Goal: Task Accomplishment & Management: Manage account settings

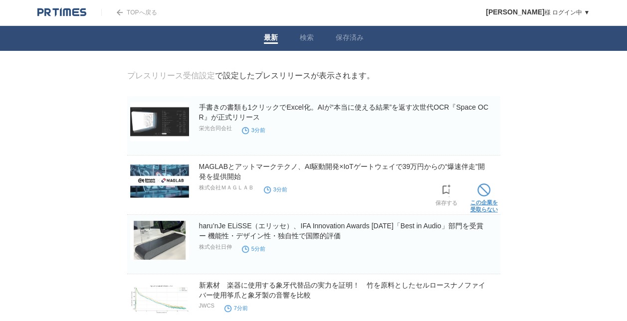
click at [486, 200] on link "この企業を 受取らない" at bounding box center [483, 197] width 27 height 32
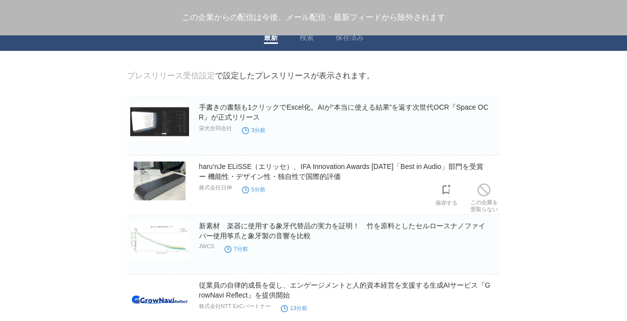
click at [486, 200] on link "この企業を 受取らない" at bounding box center [483, 197] width 27 height 32
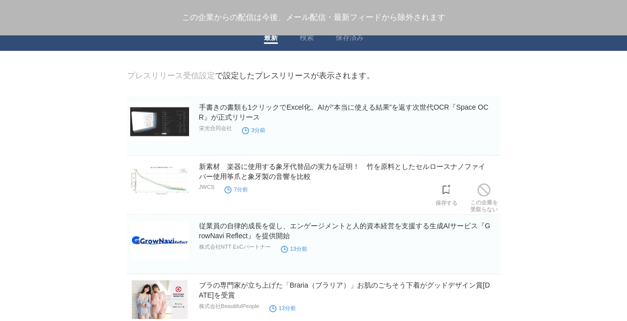
click at [486, 200] on link "この企業を 受取らない" at bounding box center [483, 197] width 27 height 32
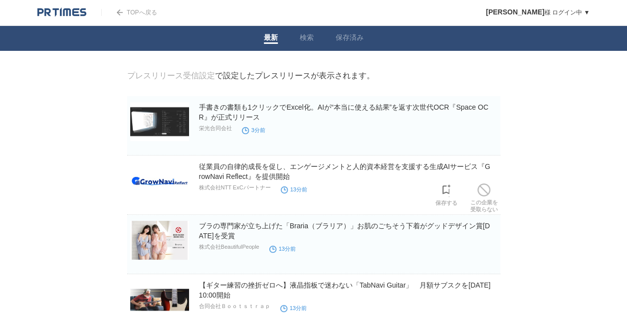
click at [486, 200] on link "この企業を 受取らない" at bounding box center [483, 197] width 27 height 32
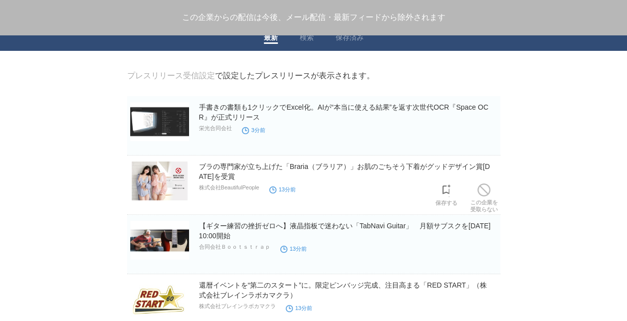
click at [486, 200] on link "この企業を 受取らない" at bounding box center [483, 197] width 27 height 32
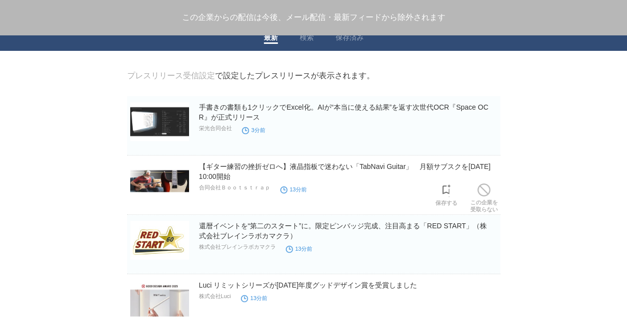
click at [486, 200] on link "この企業を 受取らない" at bounding box center [483, 197] width 27 height 32
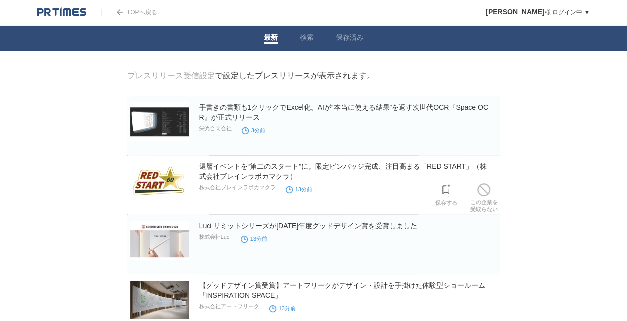
click at [486, 200] on link "この企業を 受取らない" at bounding box center [483, 197] width 27 height 32
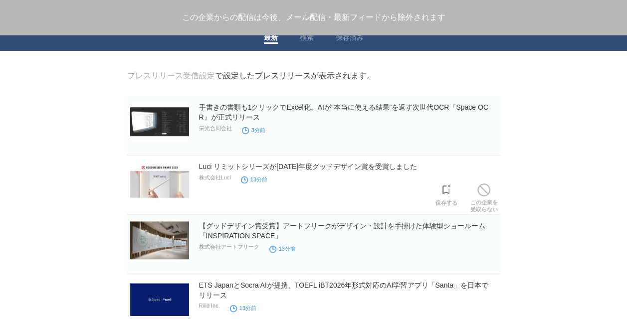
click at [486, 200] on link "この企業を 受取らない" at bounding box center [483, 197] width 27 height 32
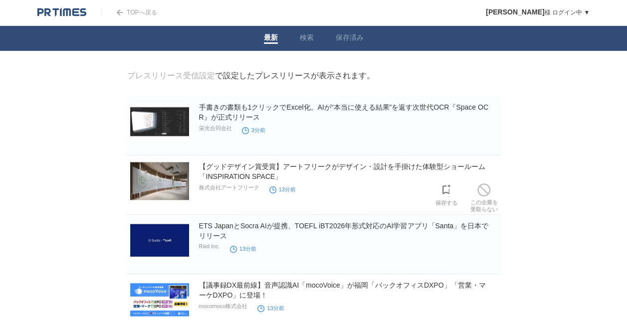
click at [486, 200] on link "この企業を 受取らない" at bounding box center [483, 197] width 27 height 32
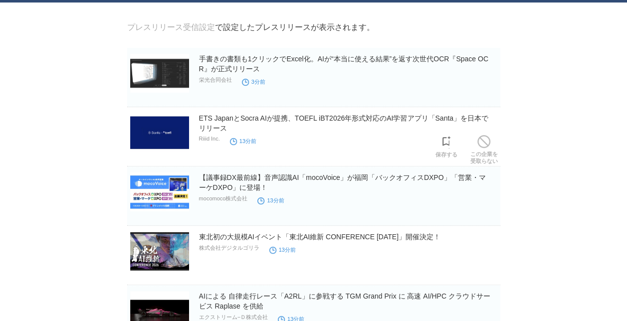
scroll to position [48, 0]
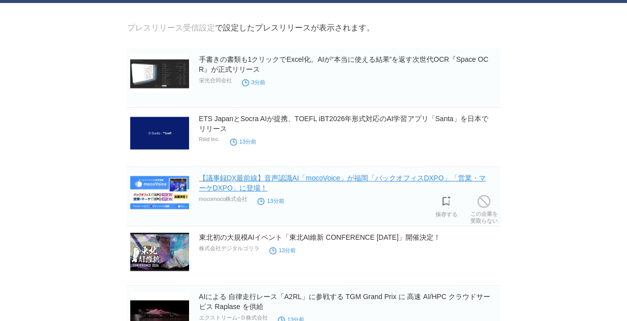
click at [414, 177] on link "【議事録DX最前線】音声認識AI「mocoVoice」が福岡「バックオフィスDXPO」「営業・マーケDXPO」に登場！" at bounding box center [342, 183] width 287 height 18
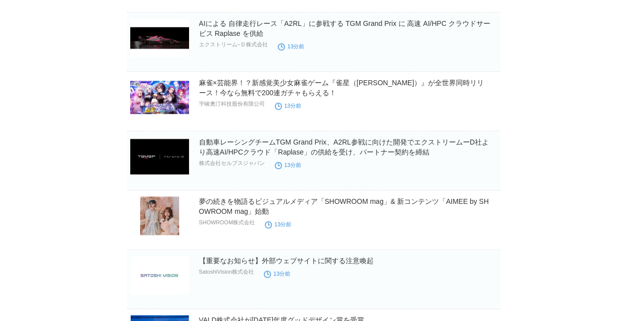
scroll to position [322, 0]
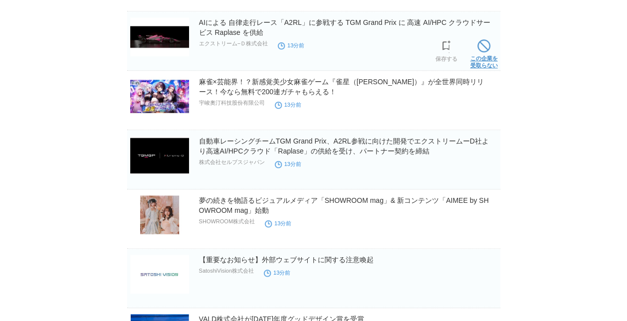
click at [488, 56] on link "この企業を 受取らない" at bounding box center [483, 53] width 27 height 32
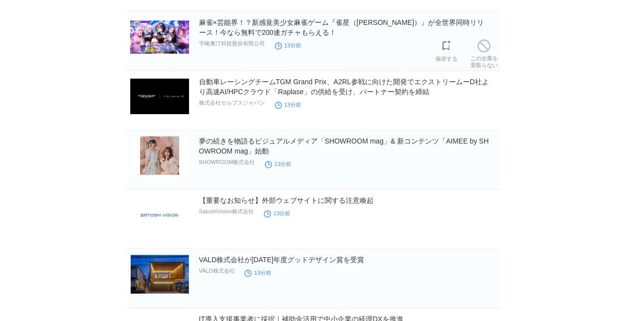
click at [488, 56] on link "この企業を 受取らない" at bounding box center [483, 53] width 27 height 32
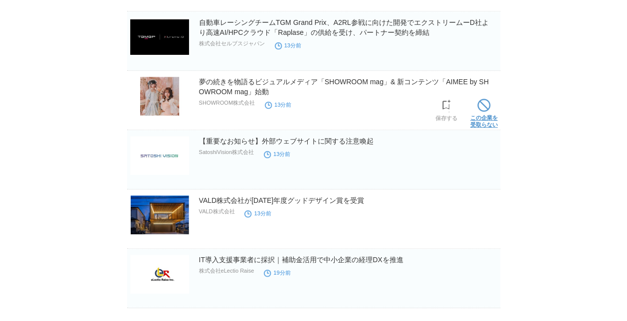
click at [490, 111] on span at bounding box center [483, 105] width 13 height 13
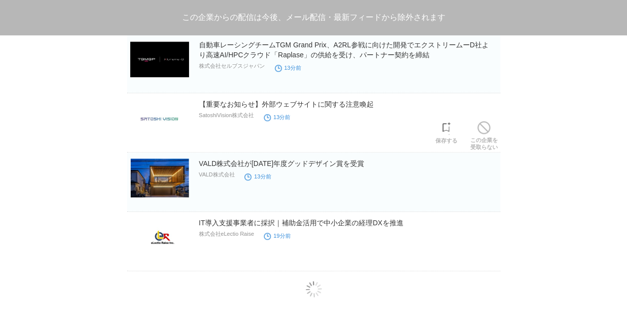
click at [490, 111] on div "【重要なお知らせ】外部ウェブサイトに関する注意喚起 SatoshiVision株式会社 13分前" at bounding box center [348, 115] width 299 height 32
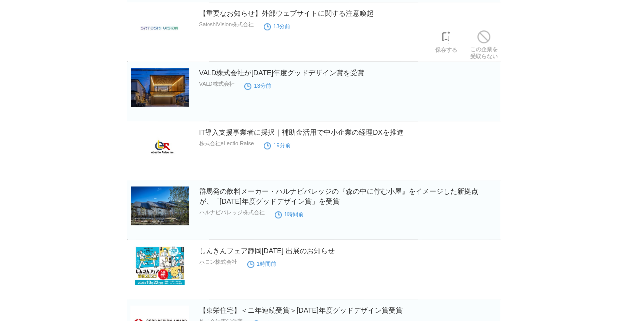
scroll to position [389, 0]
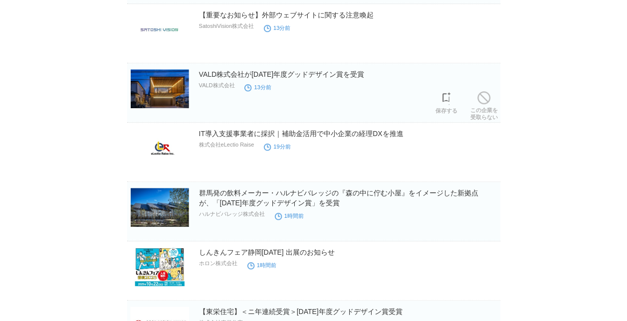
click at [490, 111] on link "この企業を 受取らない" at bounding box center [483, 105] width 27 height 32
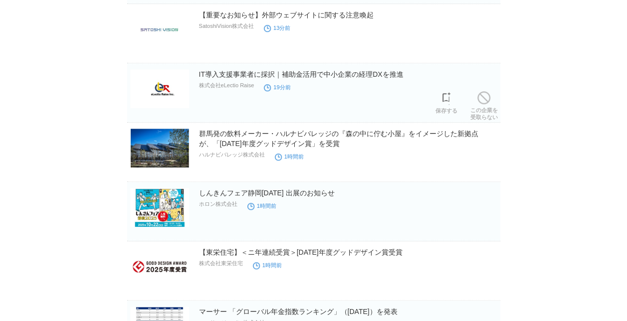
click at [490, 111] on link "この企業を 受取らない" at bounding box center [483, 105] width 27 height 32
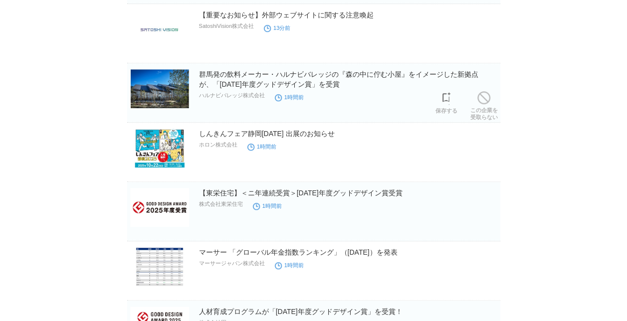
click at [490, 111] on link "この企業を 受取らない" at bounding box center [483, 105] width 27 height 32
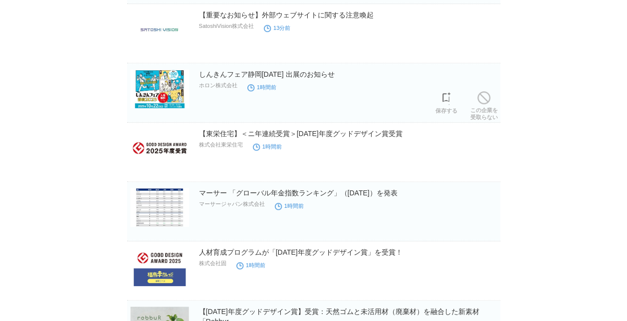
click at [490, 111] on link "この企業を 受取らない" at bounding box center [483, 105] width 27 height 32
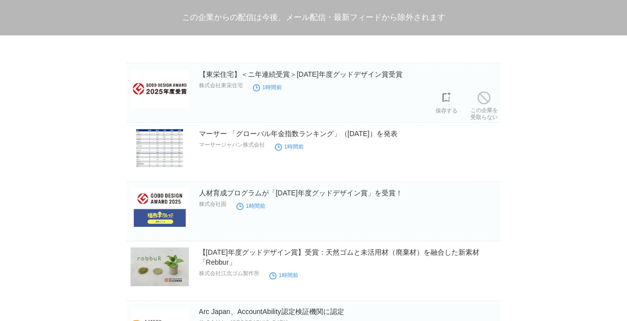
click at [490, 111] on link "この企業を 受取らない" at bounding box center [483, 105] width 27 height 32
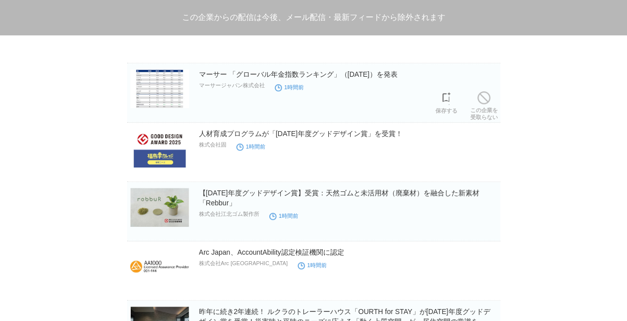
click at [490, 111] on link "この企業を 受取らない" at bounding box center [483, 105] width 27 height 32
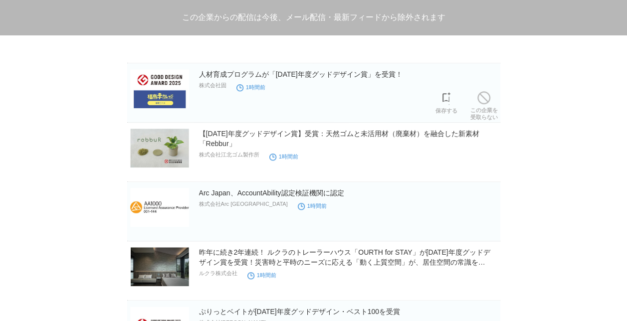
click at [490, 111] on link "この企業を 受取らない" at bounding box center [483, 105] width 27 height 32
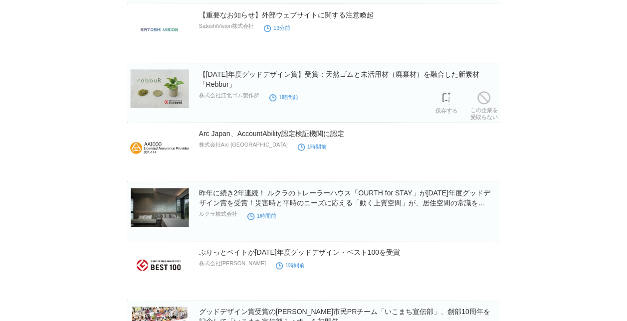
click at [490, 111] on link "この企業を 受取らない" at bounding box center [483, 105] width 27 height 32
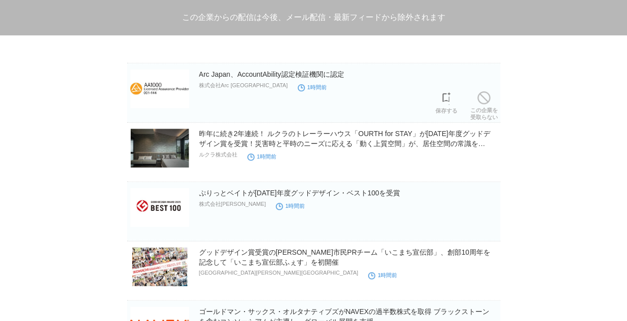
click at [490, 111] on link "この企業を 受取らない" at bounding box center [483, 105] width 27 height 32
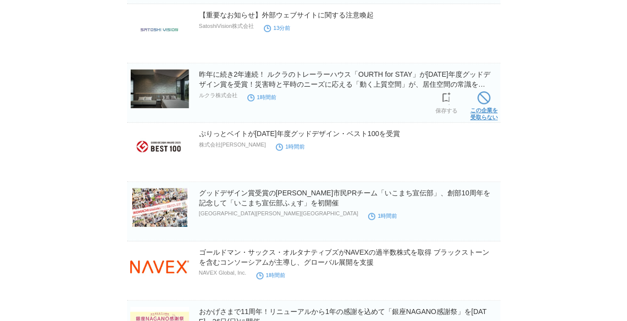
click at [482, 101] on span at bounding box center [483, 97] width 13 height 13
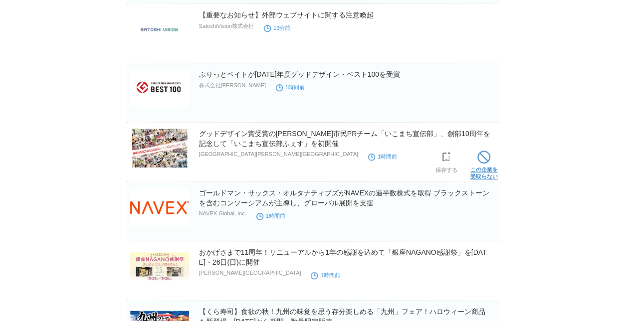
click at [482, 156] on span at bounding box center [483, 157] width 13 height 13
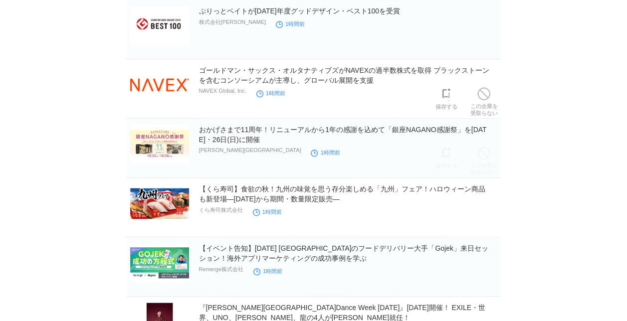
scroll to position [453, 0]
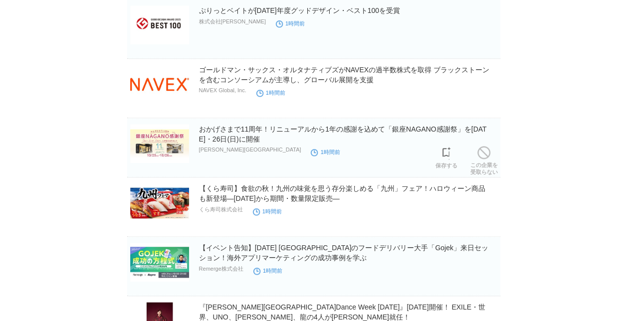
click at [482, 156] on span at bounding box center [483, 152] width 13 height 13
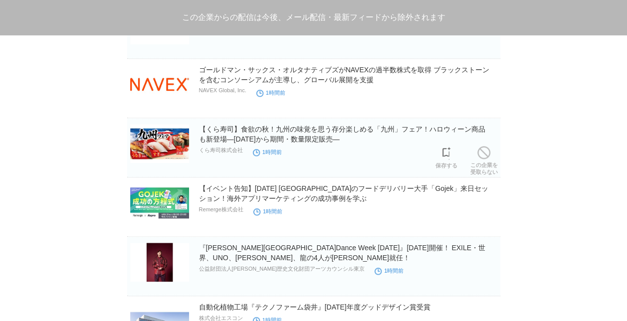
click at [482, 156] on span at bounding box center [483, 152] width 13 height 13
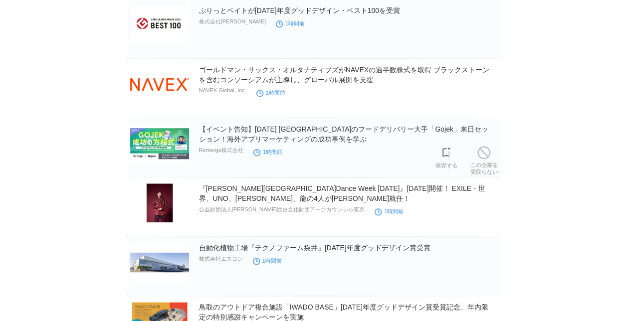
click at [482, 156] on span at bounding box center [483, 152] width 13 height 13
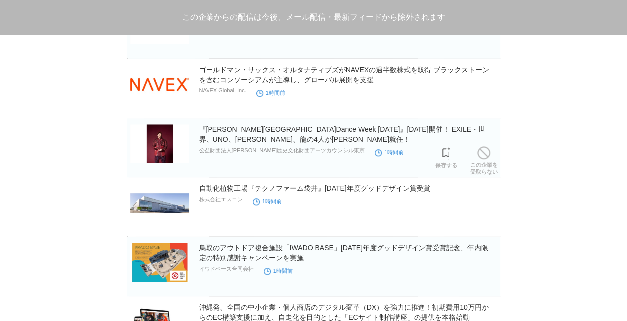
click at [482, 156] on span at bounding box center [483, 152] width 13 height 13
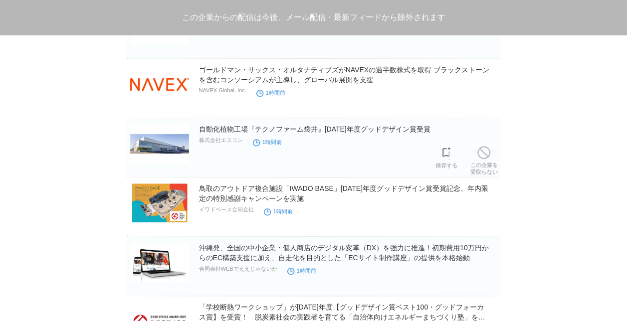
click at [482, 156] on span at bounding box center [483, 152] width 13 height 13
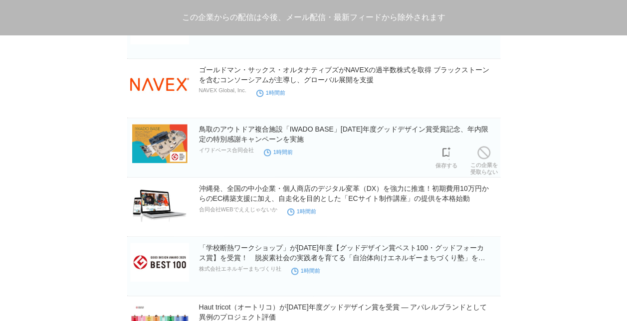
click at [482, 156] on span at bounding box center [483, 152] width 13 height 13
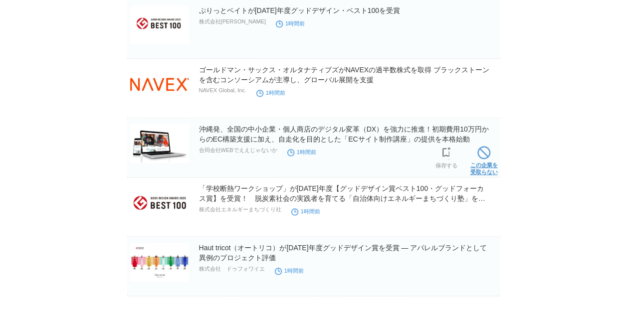
click at [490, 169] on link "この企業を 受取らない" at bounding box center [483, 160] width 27 height 32
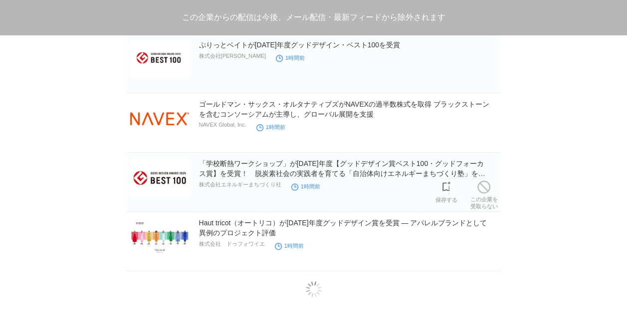
scroll to position [448, 0]
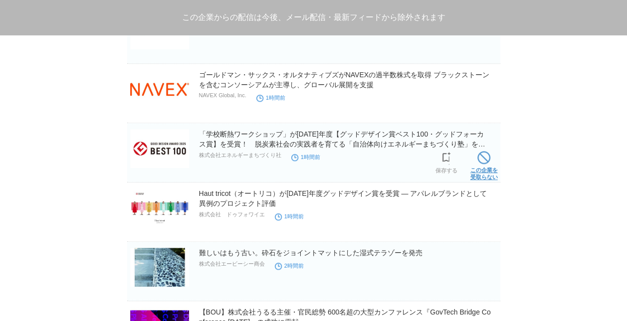
click at [471, 173] on link "この企業を 受取らない" at bounding box center [483, 165] width 27 height 32
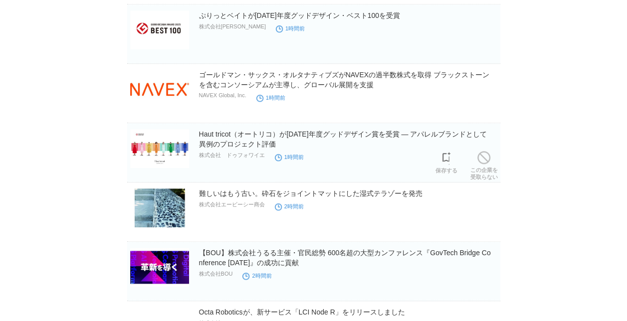
click at [471, 173] on link "この企業を 受取らない" at bounding box center [483, 165] width 27 height 32
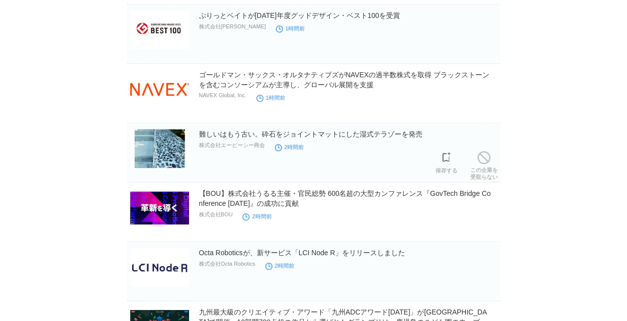
click at [471, 173] on link "この企業を 受取らない" at bounding box center [483, 165] width 27 height 32
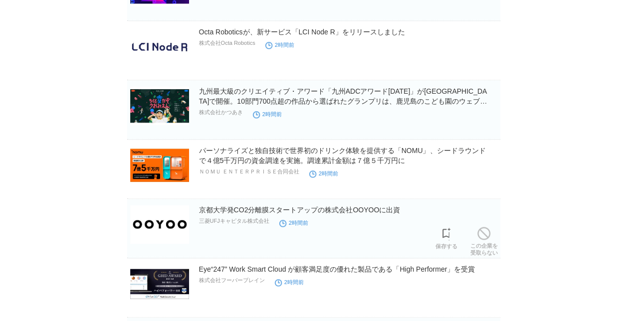
scroll to position [613, 0]
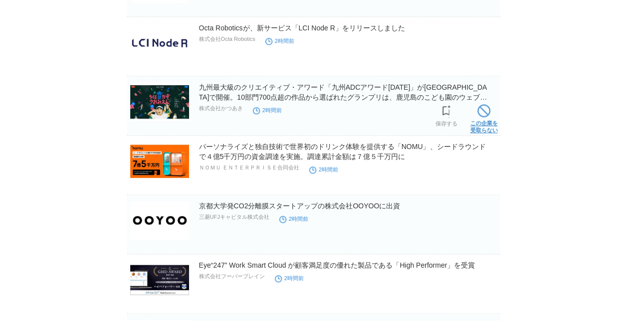
click at [487, 121] on link "この企業を 受取らない" at bounding box center [483, 118] width 27 height 32
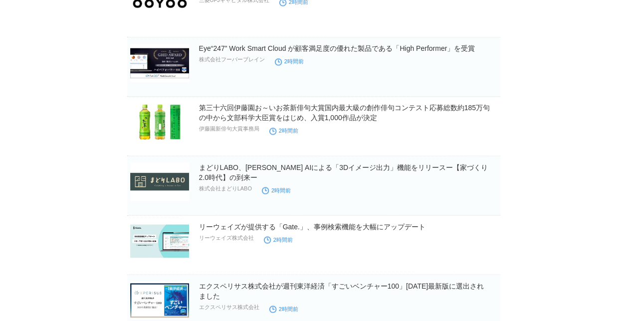
scroll to position [772, 0]
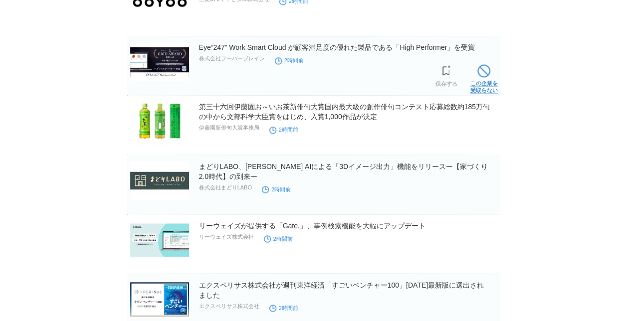
click at [486, 80] on link "この企業を 受取らない" at bounding box center [483, 78] width 27 height 32
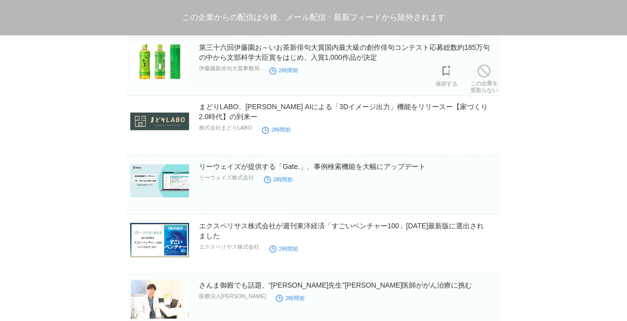
click at [486, 80] on link "この企業を 受取らない" at bounding box center [483, 78] width 27 height 32
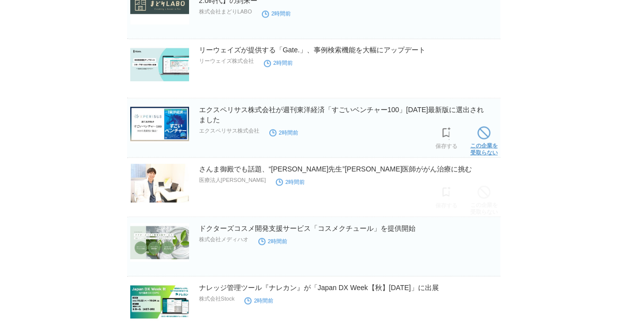
scroll to position [827, 0]
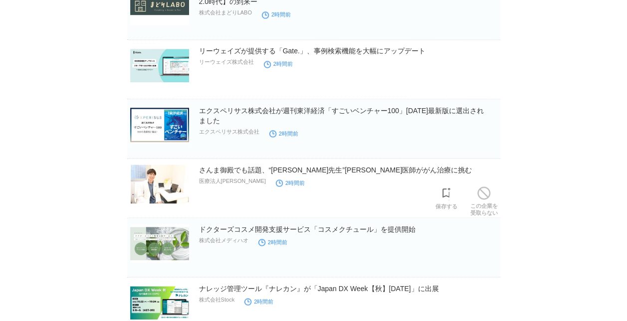
click at [485, 194] on span at bounding box center [483, 192] width 13 height 13
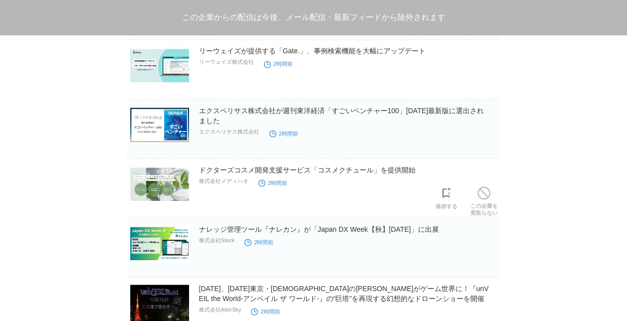
click at [485, 194] on span at bounding box center [483, 192] width 13 height 13
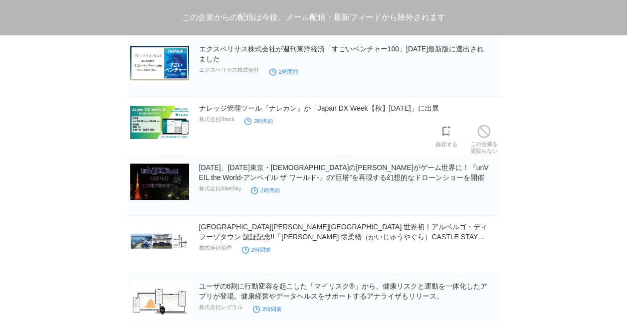
scroll to position [890, 0]
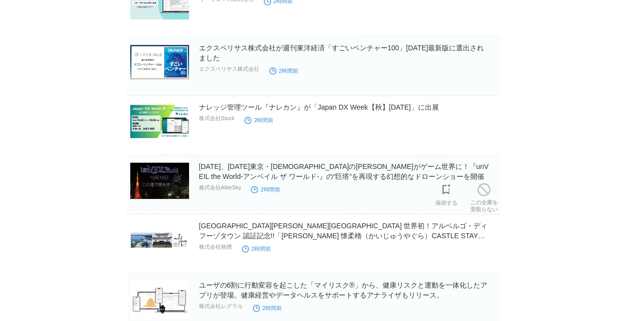
click at [485, 194] on span at bounding box center [483, 189] width 13 height 13
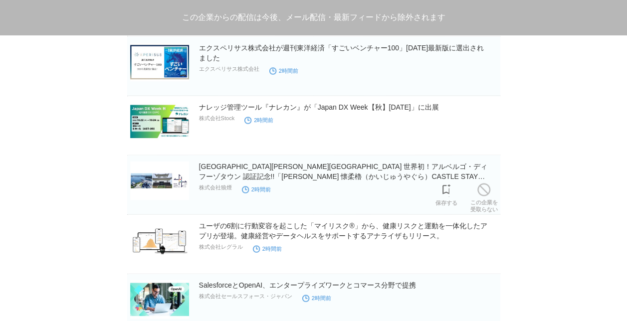
click at [485, 194] on span at bounding box center [483, 189] width 13 height 13
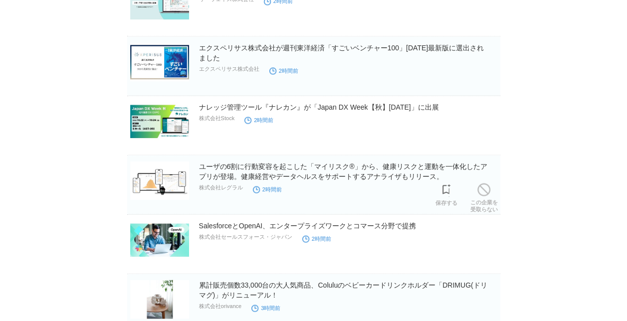
click at [485, 194] on span at bounding box center [483, 189] width 13 height 13
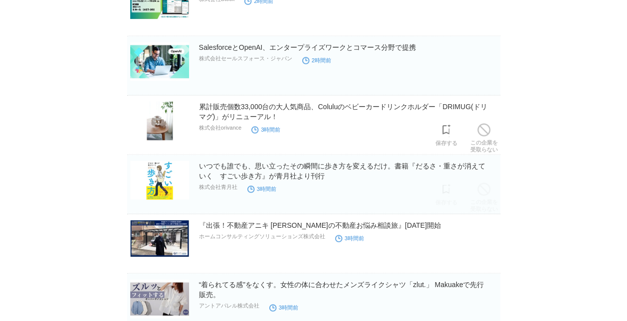
scroll to position [1009, 0]
click at [476, 133] on link "この企業を 受取らない" at bounding box center [483, 137] width 27 height 32
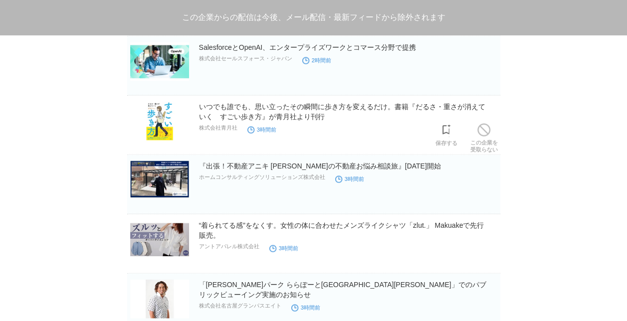
click at [476, 133] on link "この企業を 受取らない" at bounding box center [483, 137] width 27 height 32
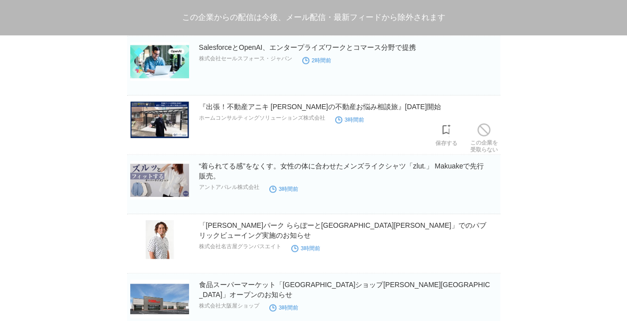
click at [476, 133] on link "この企業を 受取らない" at bounding box center [483, 137] width 27 height 32
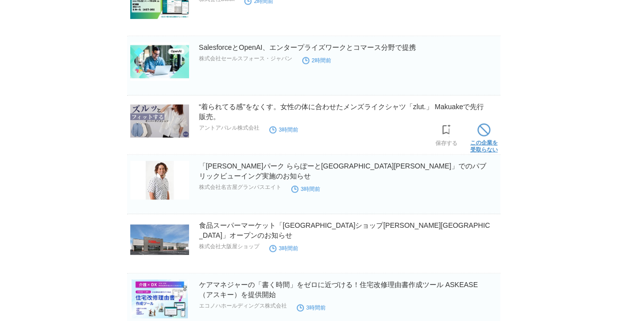
click at [482, 133] on span at bounding box center [483, 130] width 13 height 13
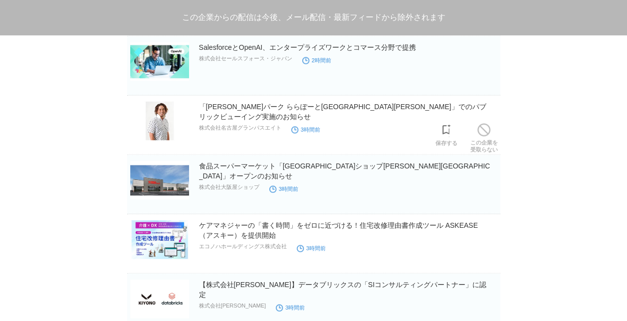
click at [482, 133] on span at bounding box center [483, 130] width 13 height 13
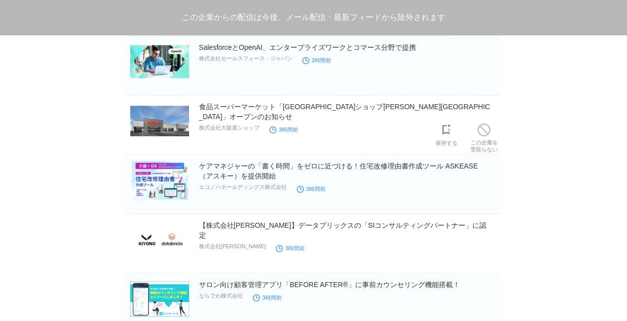
click at [482, 133] on span at bounding box center [483, 130] width 13 height 13
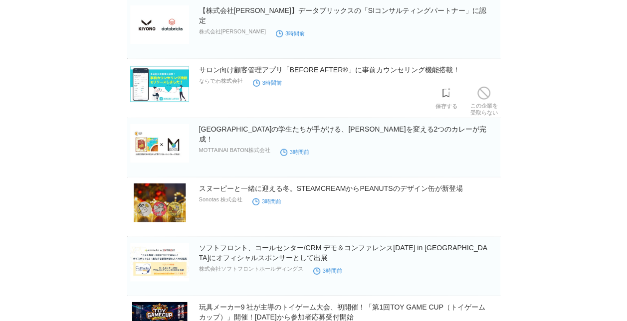
scroll to position [1165, 0]
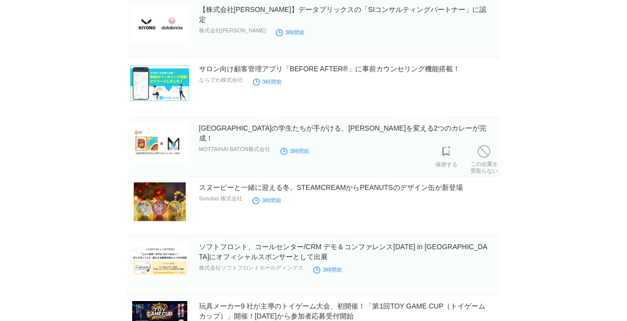
click at [471, 149] on link "この企業を 受取らない" at bounding box center [483, 159] width 27 height 32
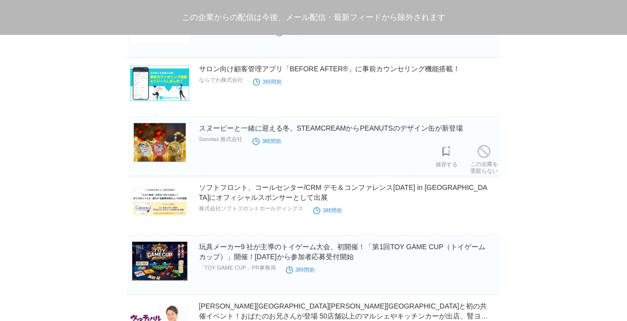
click at [471, 149] on link "この企業を 受取らない" at bounding box center [483, 159] width 27 height 32
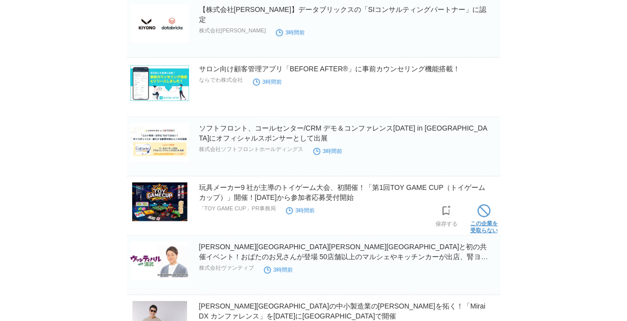
click at [488, 213] on span at bounding box center [483, 210] width 13 height 13
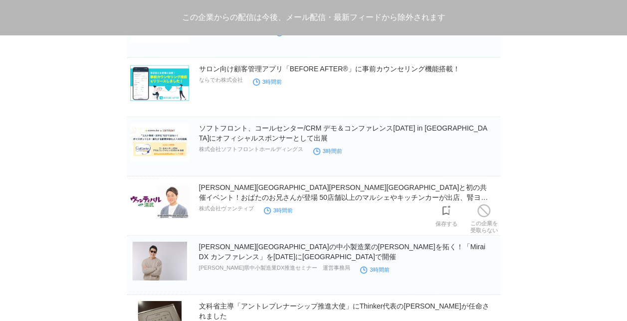
click at [488, 213] on span at bounding box center [483, 210] width 13 height 13
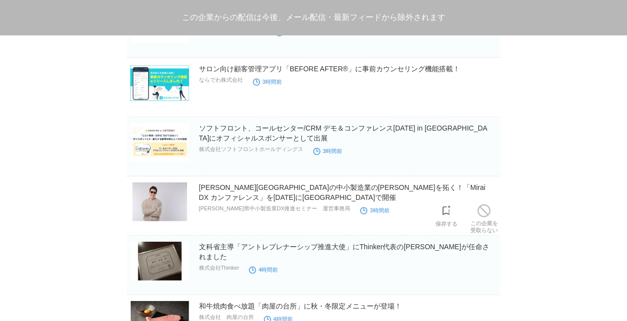
click at [488, 213] on span at bounding box center [483, 210] width 13 height 13
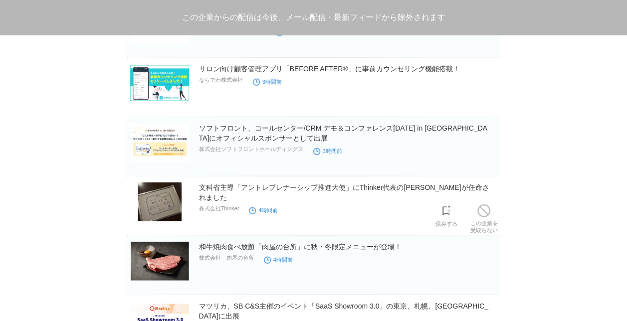
click at [488, 213] on span at bounding box center [483, 210] width 13 height 13
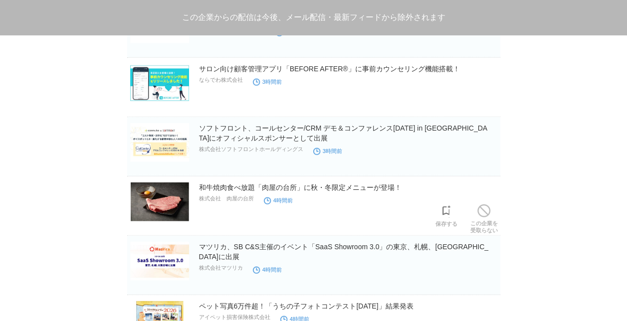
click at [488, 213] on span at bounding box center [483, 210] width 13 height 13
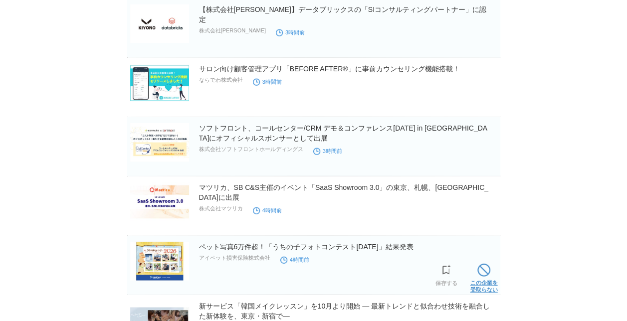
click at [490, 280] on link "この企業を 受取らない" at bounding box center [483, 277] width 27 height 32
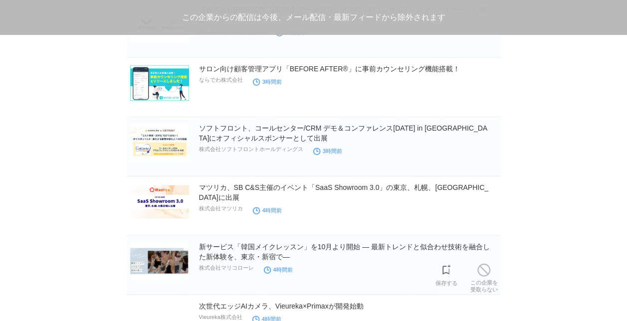
click at [490, 280] on link "この企業を 受取らない" at bounding box center [483, 277] width 27 height 32
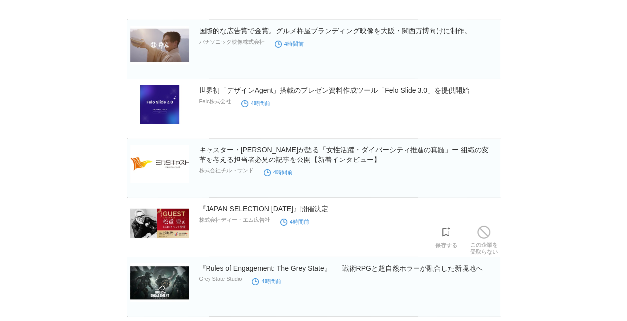
scroll to position [1499, 0]
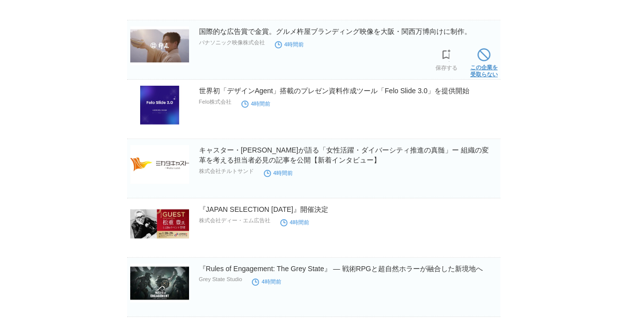
click at [478, 63] on link "この企業を 受取らない" at bounding box center [483, 62] width 27 height 32
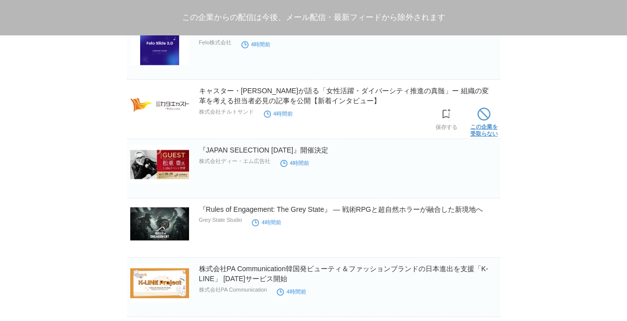
click at [487, 119] on link "この企業を 受取らない" at bounding box center [483, 121] width 27 height 32
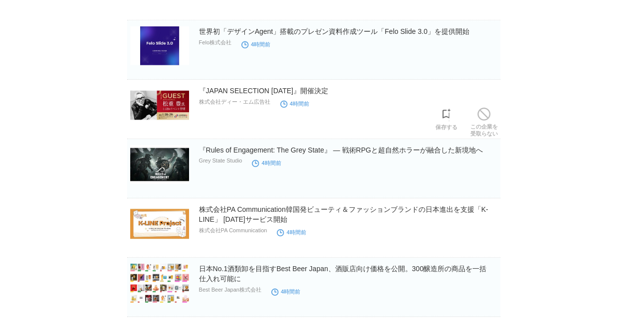
click at [487, 119] on link "この企業を 受取らない" at bounding box center [483, 121] width 27 height 32
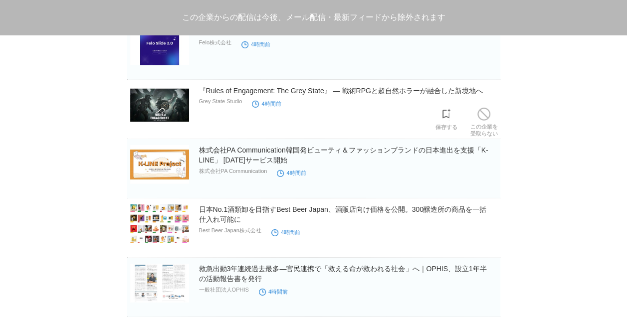
click at [487, 119] on link "この企業を 受取らない" at bounding box center [483, 121] width 27 height 32
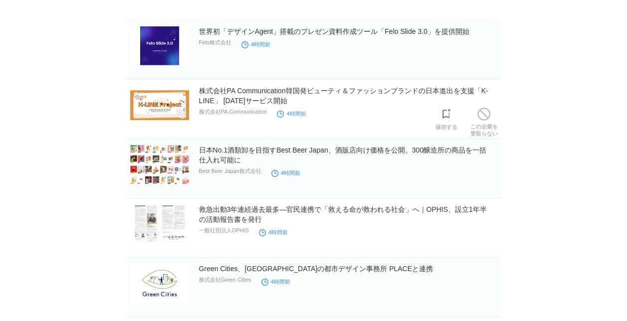
click at [487, 119] on link "この企業を 受取らない" at bounding box center [483, 121] width 27 height 32
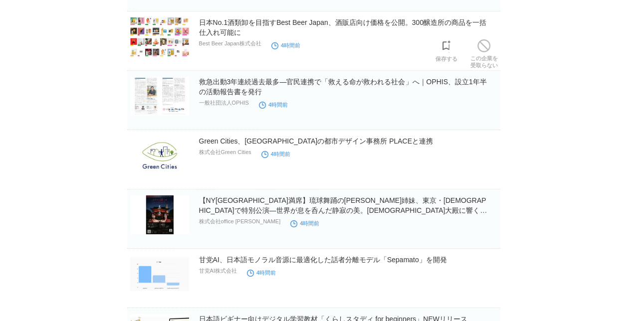
scroll to position [1567, 0]
click at [487, 106] on span at bounding box center [483, 105] width 13 height 13
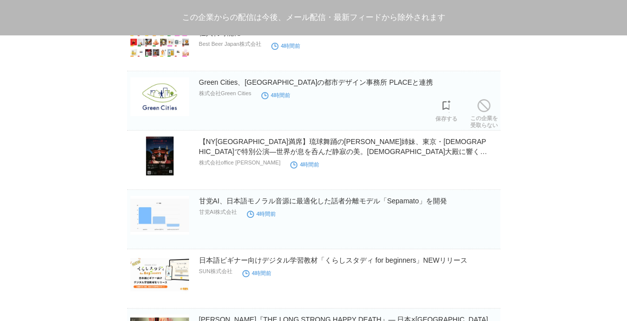
click at [487, 106] on span at bounding box center [483, 105] width 13 height 13
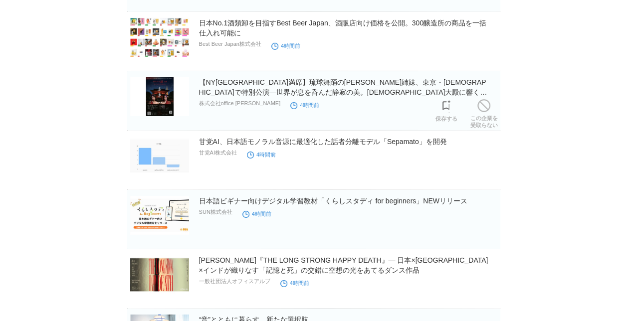
click at [487, 106] on span at bounding box center [483, 105] width 13 height 13
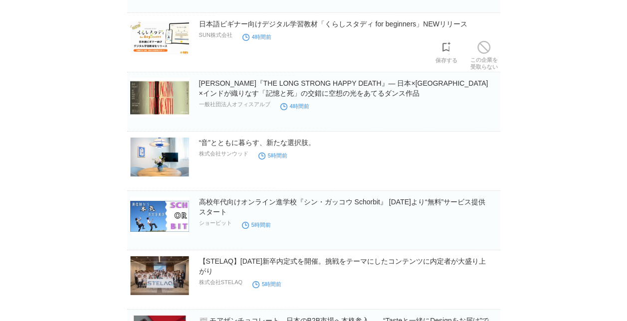
scroll to position [1686, 0]
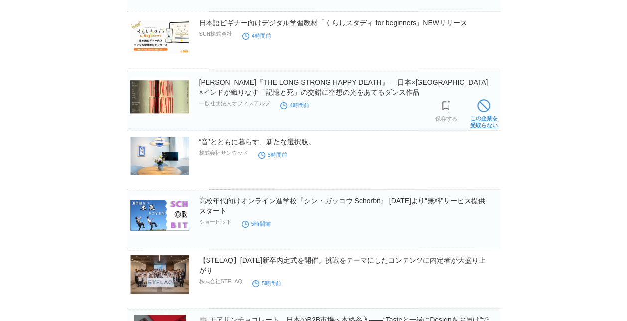
click at [484, 106] on span at bounding box center [483, 105] width 13 height 13
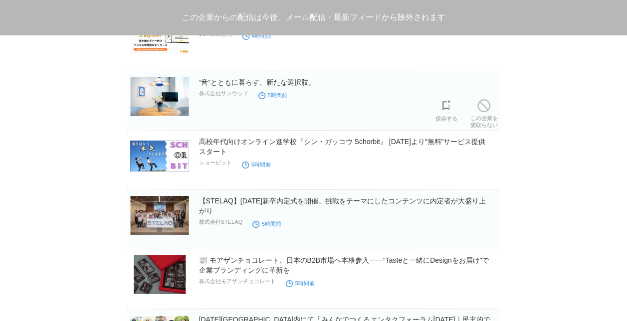
click at [484, 106] on span at bounding box center [483, 105] width 13 height 13
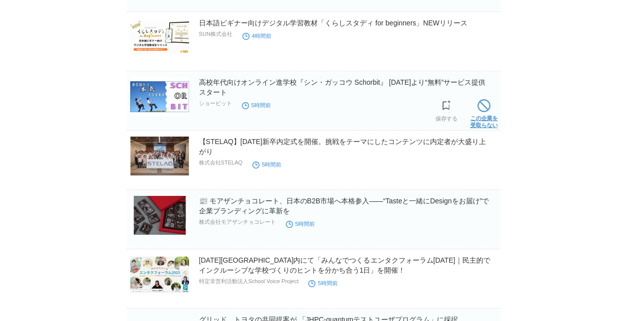
click at [484, 118] on link "この企業を 受取らない" at bounding box center [483, 113] width 27 height 32
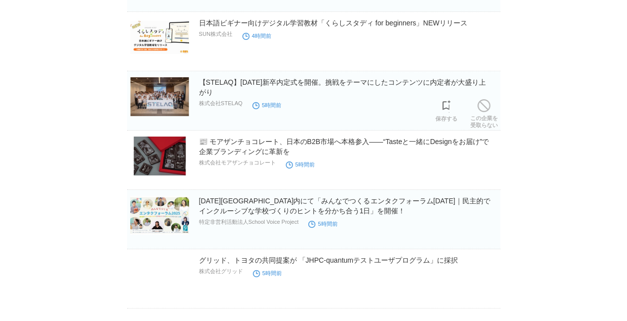
click at [484, 118] on link "この企業を 受取らない" at bounding box center [483, 113] width 27 height 32
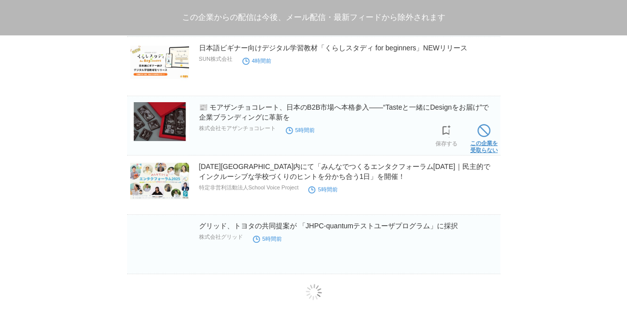
scroll to position [1671, 0]
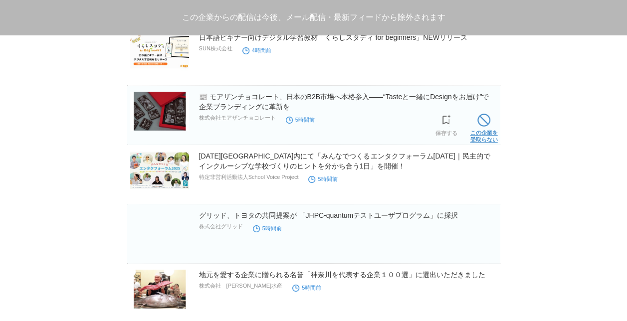
click at [484, 134] on link "この企業を 受取らない" at bounding box center [483, 127] width 27 height 32
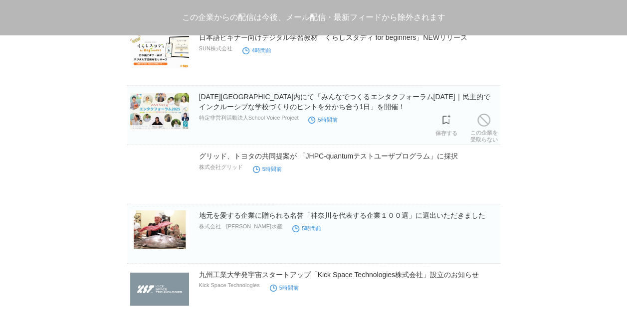
click at [484, 134] on link "この企業を 受取らない" at bounding box center [483, 127] width 27 height 32
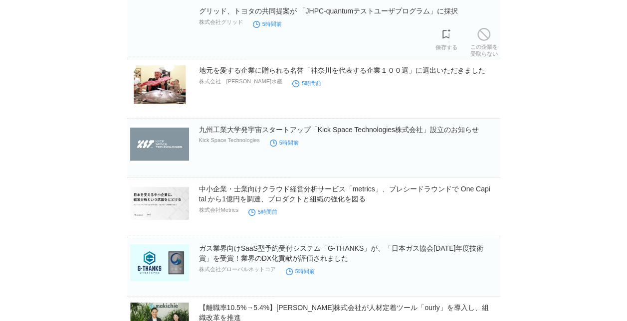
scroll to position [1756, 0]
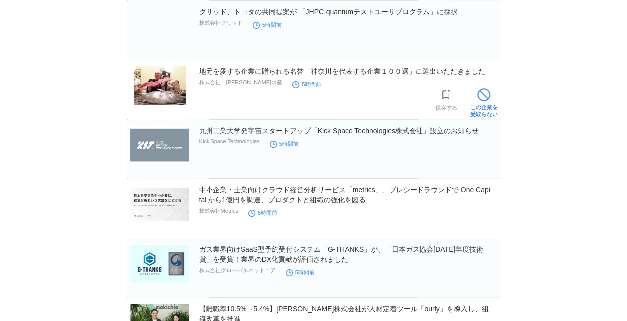
click at [485, 95] on span at bounding box center [483, 94] width 13 height 13
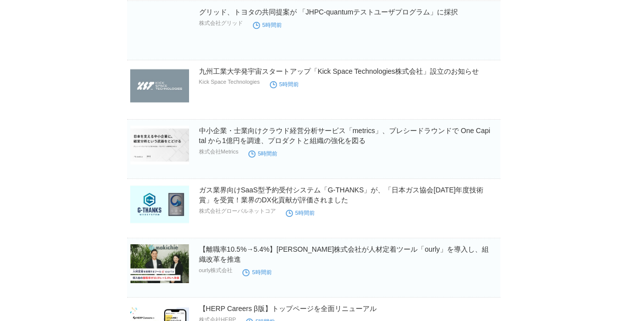
click at [481, 223] on link "この企業を 受取らない" at bounding box center [483, 220] width 27 height 32
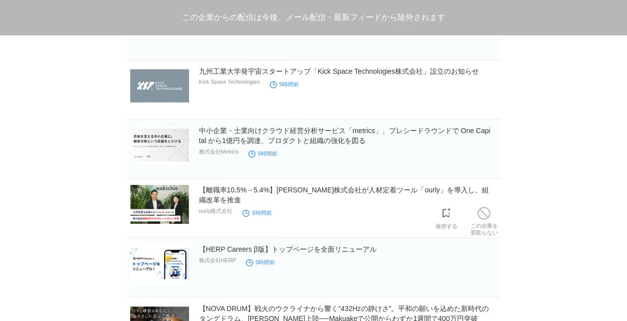
click at [481, 223] on link "この企業を 受取らない" at bounding box center [483, 220] width 27 height 32
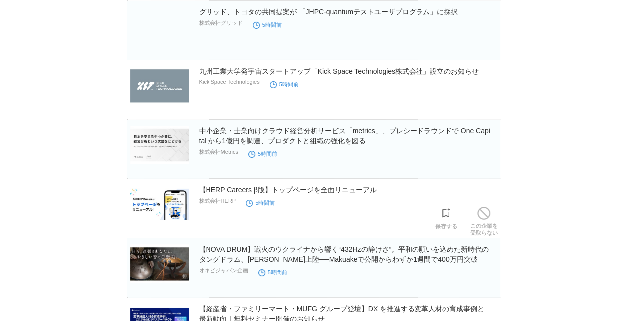
click at [481, 223] on link "この企業を 受取らない" at bounding box center [483, 220] width 27 height 32
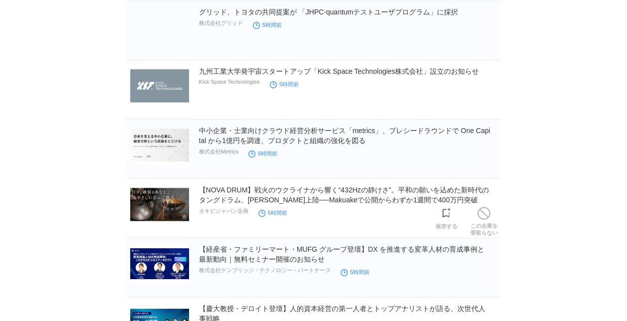
click at [481, 223] on link "この企業を 受取らない" at bounding box center [483, 220] width 27 height 32
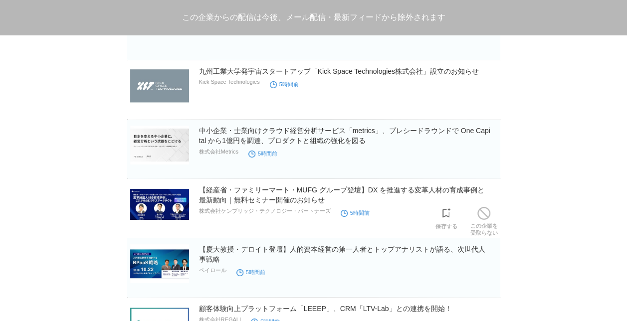
click at [481, 223] on link "この企業を 受取らない" at bounding box center [483, 220] width 27 height 32
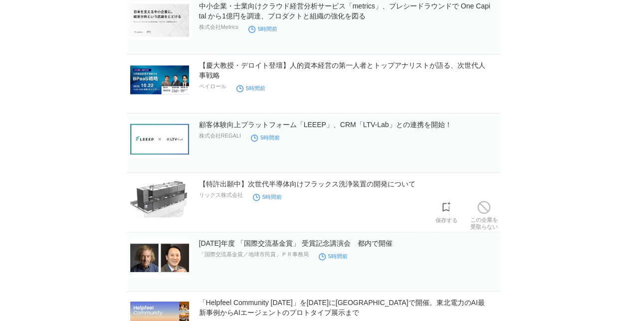
scroll to position [1880, 0]
click at [482, 218] on link "この企業を 受取らない" at bounding box center [483, 215] width 27 height 32
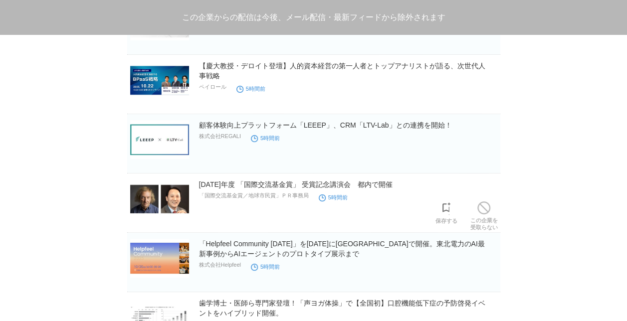
click at [482, 218] on link "この企業を 受取らない" at bounding box center [483, 215] width 27 height 32
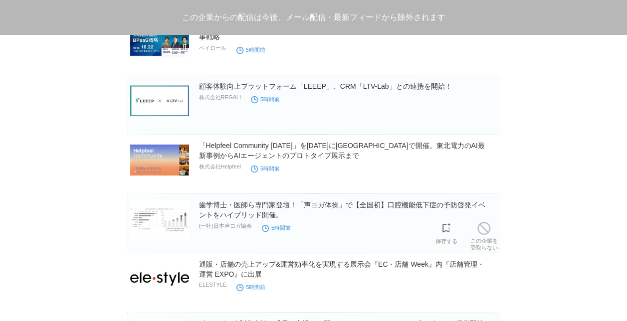
scroll to position [1922, 0]
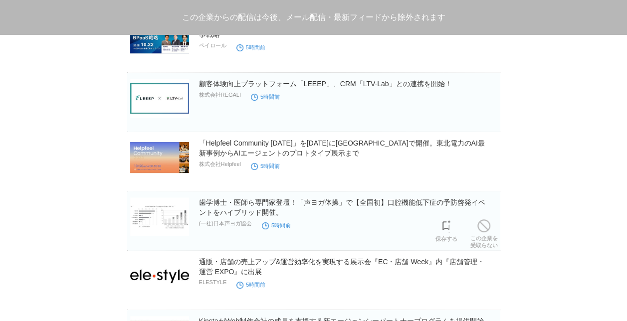
click at [482, 219] on span at bounding box center [483, 225] width 13 height 13
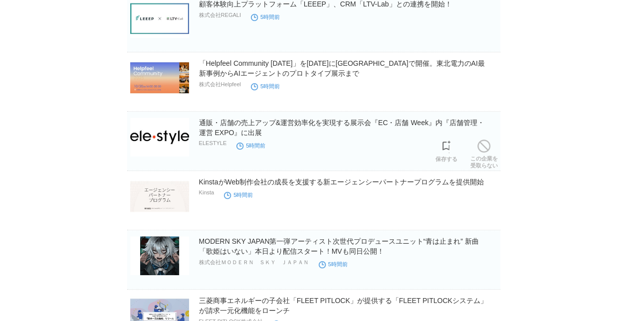
scroll to position [2001, 0]
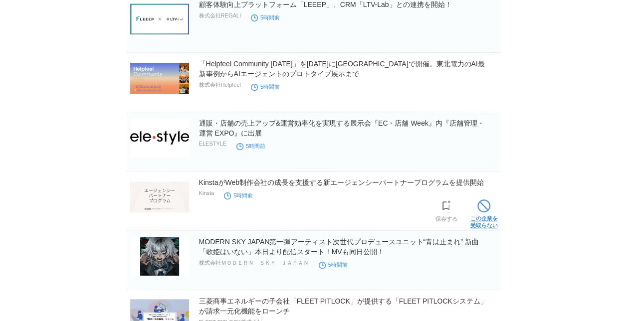
click at [482, 210] on link "この企業を 受取らない" at bounding box center [483, 213] width 27 height 32
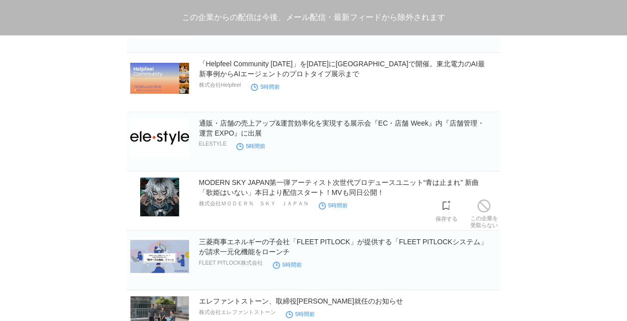
click at [482, 210] on link "この企業を 受取らない" at bounding box center [483, 213] width 27 height 32
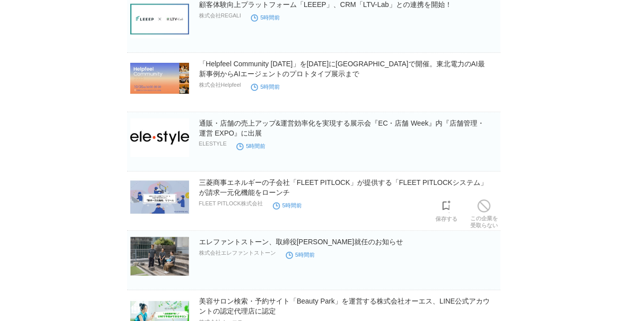
click at [482, 210] on link "この企業を 受取らない" at bounding box center [483, 213] width 27 height 32
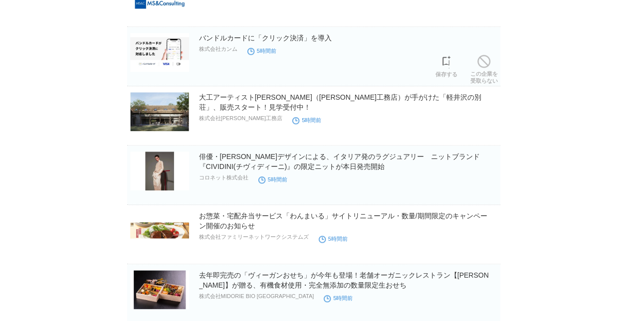
scroll to position [2323, 0]
click at [480, 128] on link "この企業を 受取らない" at bounding box center [483, 128] width 27 height 32
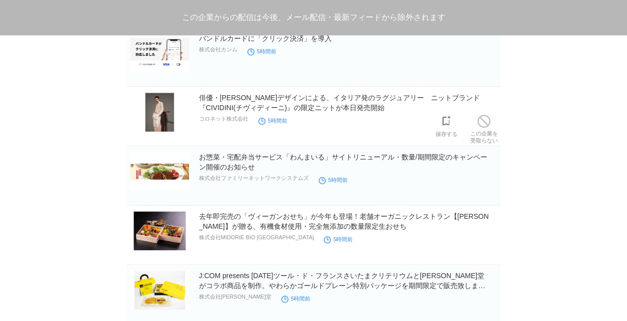
click at [480, 128] on link "この企業を 受取らない" at bounding box center [483, 128] width 27 height 32
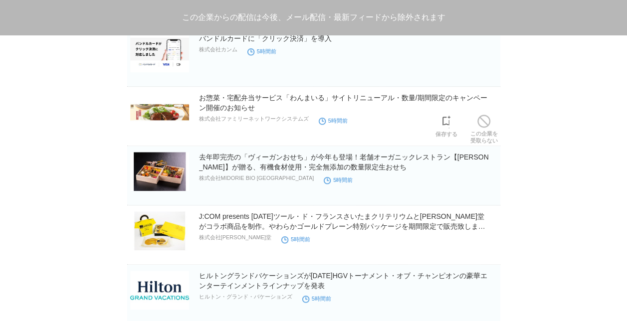
click at [480, 128] on link "この企業を 受取らない" at bounding box center [483, 128] width 27 height 32
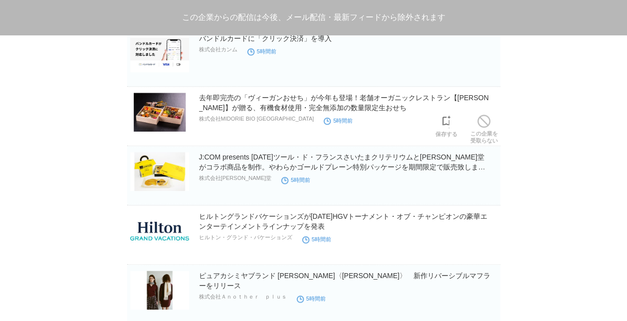
click at [480, 128] on link "この企業を 受取らない" at bounding box center [483, 128] width 27 height 32
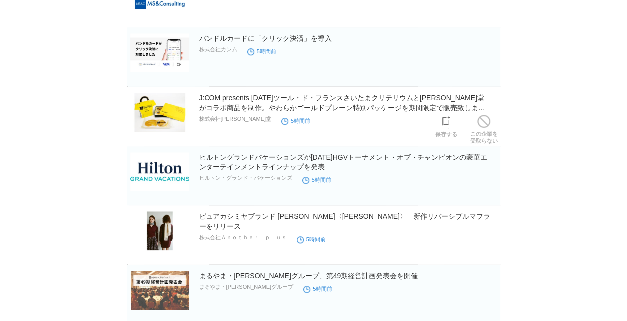
click at [480, 128] on link "この企業を 受取らない" at bounding box center [483, 128] width 27 height 32
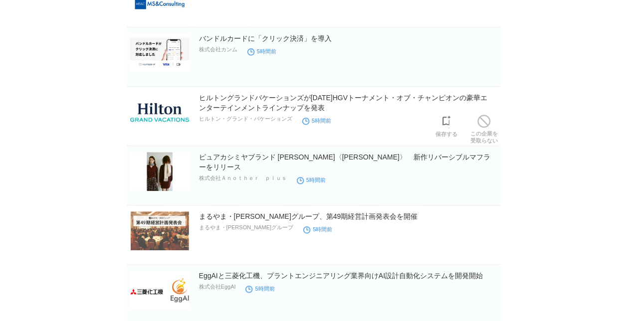
click at [480, 128] on link "この企業を 受取らない" at bounding box center [483, 128] width 27 height 32
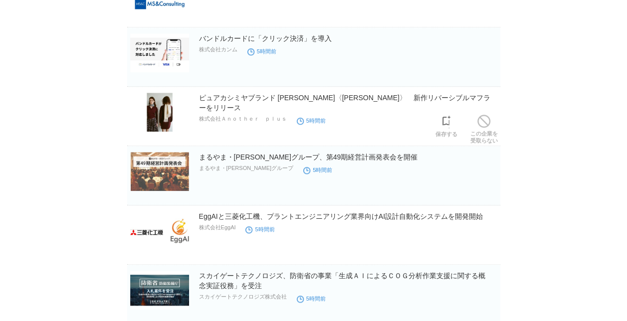
click at [480, 128] on link "この企業を 受取らない" at bounding box center [483, 128] width 27 height 32
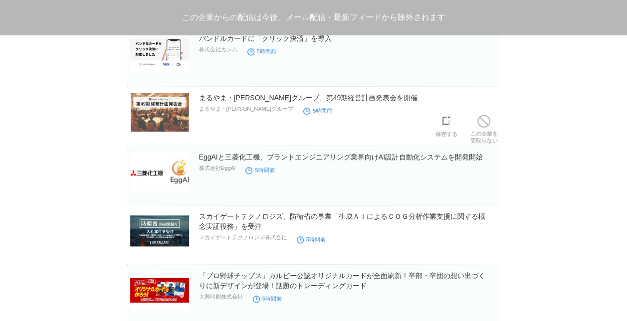
click at [480, 128] on link "この企業を 受取らない" at bounding box center [483, 128] width 27 height 32
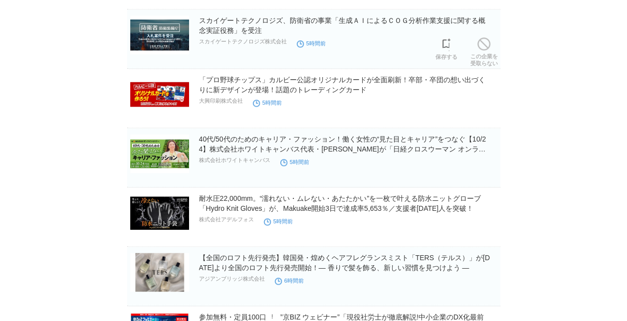
scroll to position [2446, 0]
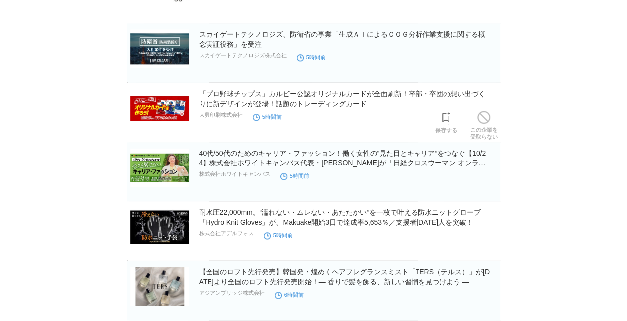
click at [480, 128] on link "この企業を 受取らない" at bounding box center [483, 124] width 27 height 32
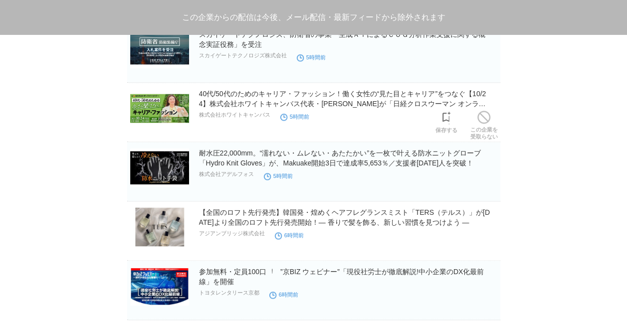
click at [480, 128] on link "この企業を 受取らない" at bounding box center [483, 124] width 27 height 32
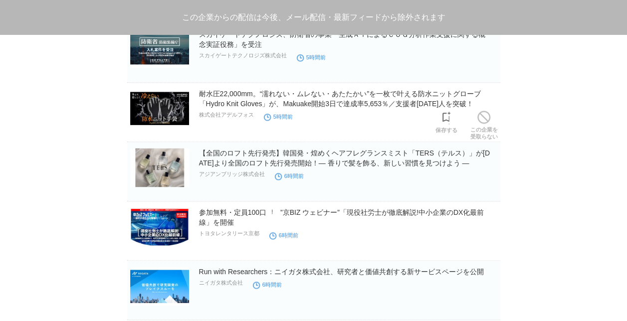
click at [480, 128] on link "この企業を 受取らない" at bounding box center [483, 124] width 27 height 32
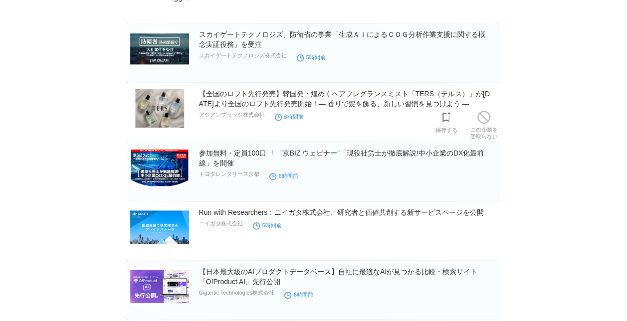
click at [480, 128] on link "この企業を 受取らない" at bounding box center [483, 124] width 27 height 32
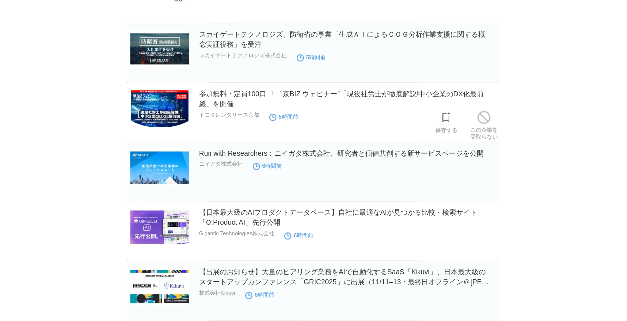
click at [480, 128] on link "この企業を 受取らない" at bounding box center [483, 124] width 27 height 32
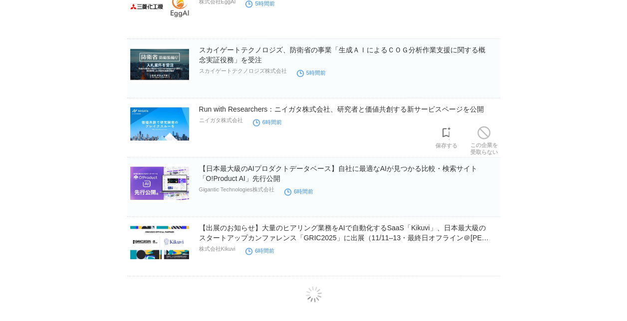
scroll to position [2437, 0]
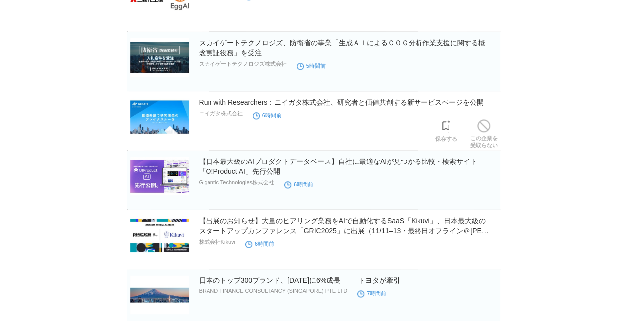
click at [480, 128] on link "この企業を 受取らない" at bounding box center [483, 133] width 27 height 32
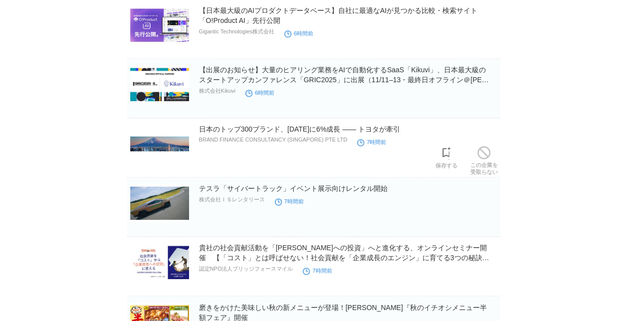
scroll to position [2526, 0]
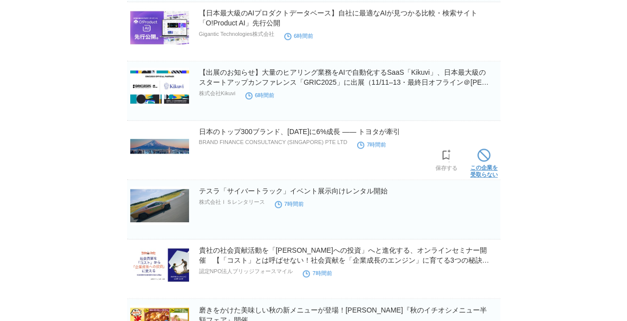
click at [484, 160] on link "この企業を 受取らない" at bounding box center [483, 162] width 27 height 32
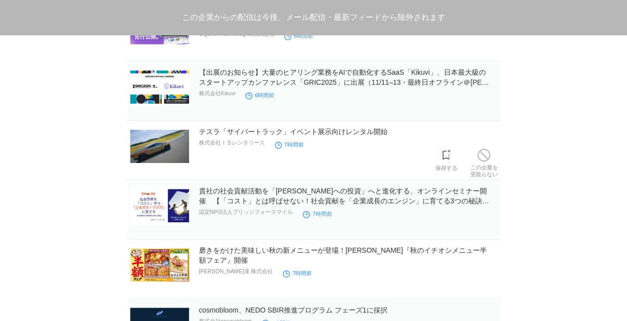
click at [484, 160] on link "この企業を 受取らない" at bounding box center [483, 162] width 27 height 32
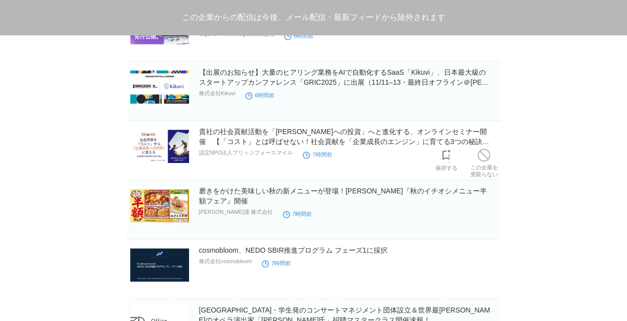
click at [484, 160] on link "この企業を 受取らない" at bounding box center [483, 162] width 27 height 32
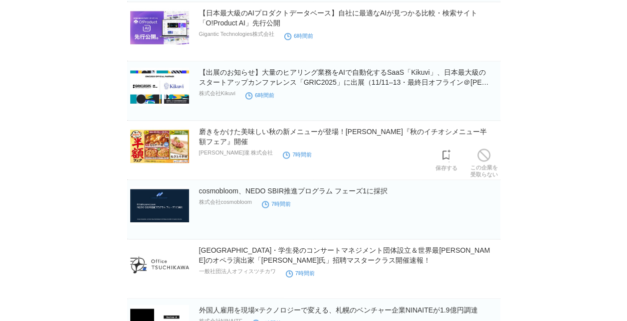
click at [484, 160] on link "この企業を 受取らない" at bounding box center [483, 162] width 27 height 32
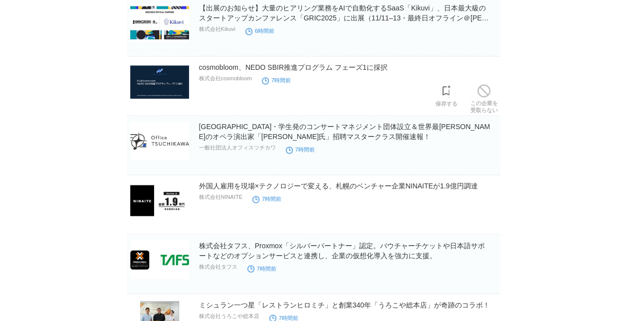
scroll to position [2584, 0]
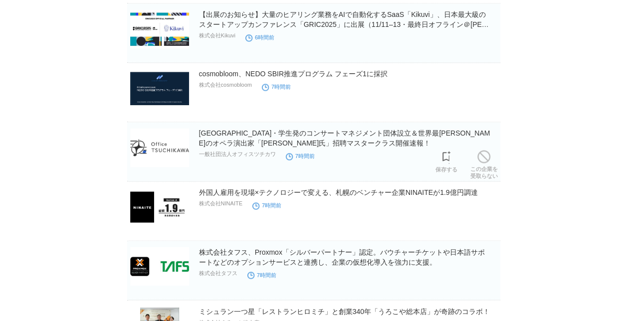
click at [484, 160] on link "この企業を 受取らない" at bounding box center [483, 164] width 27 height 32
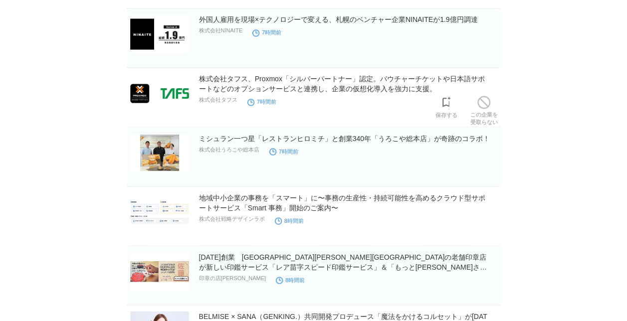
scroll to position [2696, 0]
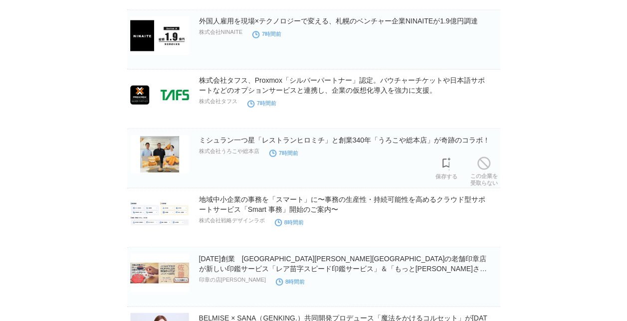
click at [484, 160] on span at bounding box center [483, 163] width 13 height 13
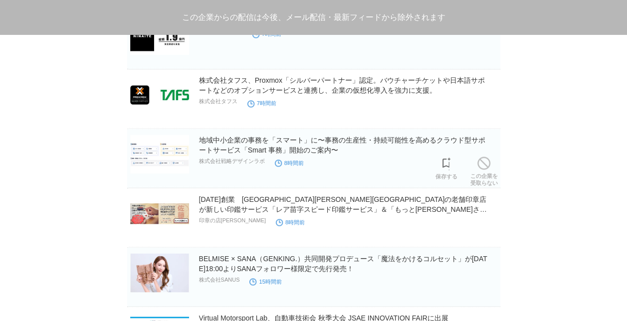
click at [484, 160] on span at bounding box center [483, 163] width 13 height 13
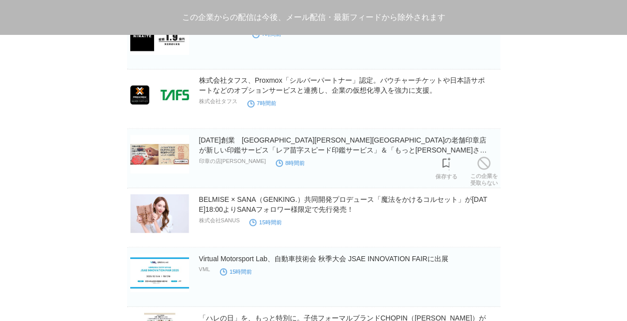
click at [484, 160] on span at bounding box center [483, 163] width 13 height 13
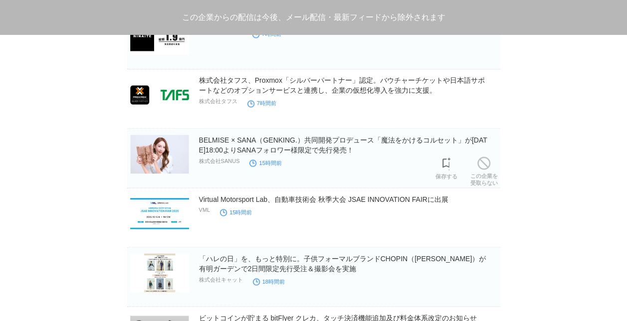
click at [484, 160] on span at bounding box center [483, 163] width 13 height 13
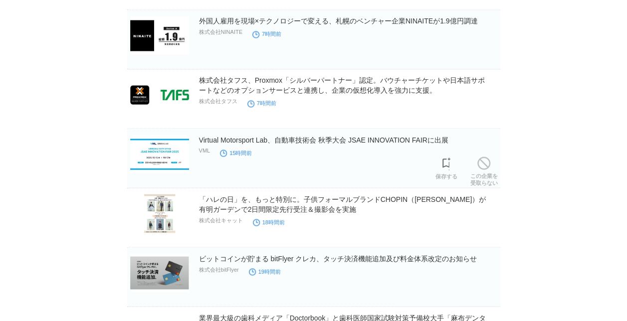
click at [484, 160] on span at bounding box center [483, 163] width 13 height 13
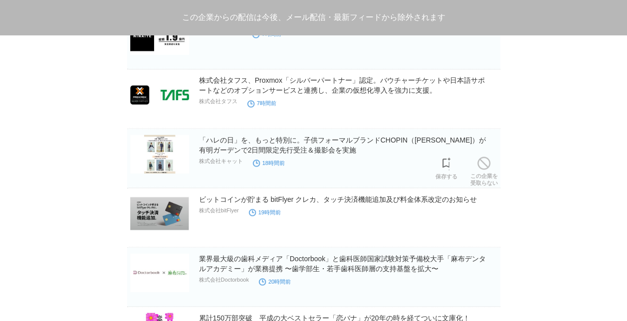
click at [484, 160] on span at bounding box center [483, 163] width 13 height 13
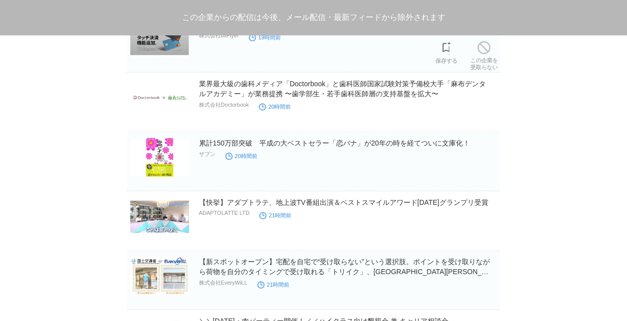
scroll to position [2811, 0]
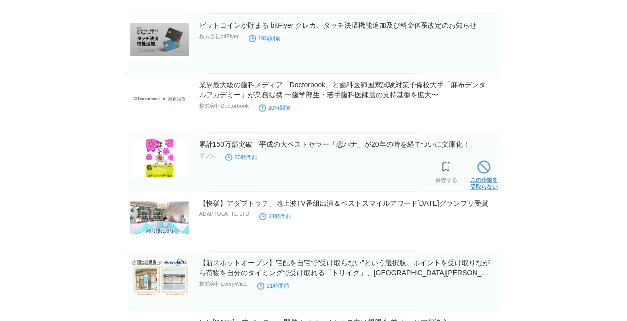
click at [484, 161] on span at bounding box center [483, 167] width 13 height 13
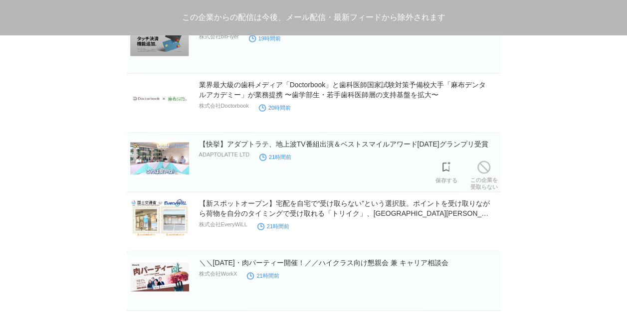
click at [484, 161] on span at bounding box center [483, 167] width 13 height 13
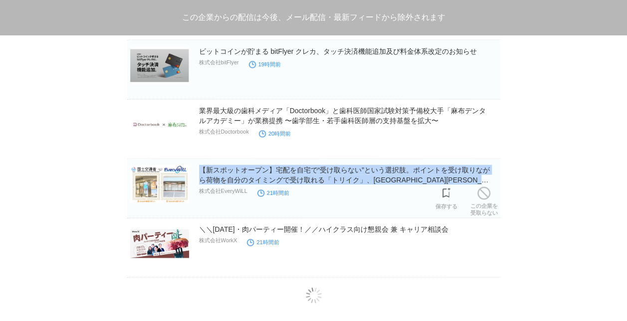
click at [484, 164] on h2 "【新スポットオープン】宅配を自宅で“受け取らない”という選択肢。ポイントを受け取りながら荷物を自分のタイミングで受け取れる「トリイク」、[GEOGRAPHIC…" at bounding box center [348, 174] width 299 height 20
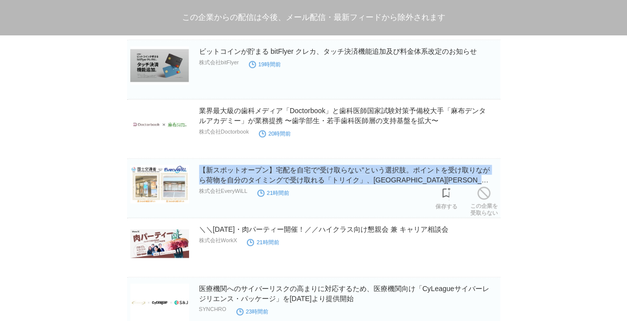
scroll to position [2793, 0]
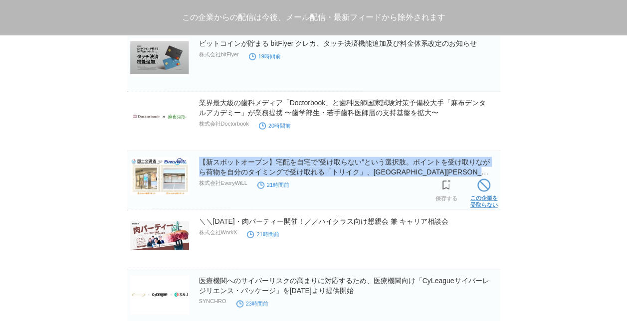
drag, startPoint x: 484, startPoint y: 161, endPoint x: 478, endPoint y: 193, distance: 33.5
click at [478, 193] on link "この企業を 受取らない" at bounding box center [483, 192] width 27 height 32
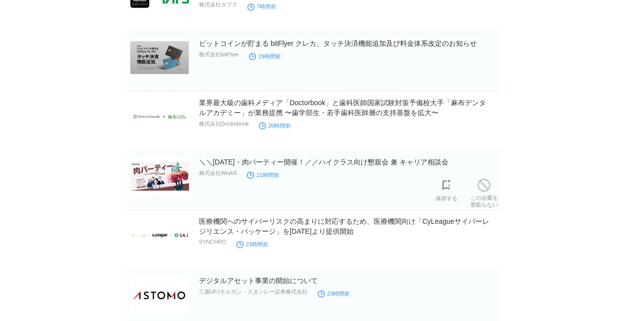
click at [478, 193] on link "この企業を 受取らない" at bounding box center [483, 192] width 27 height 32
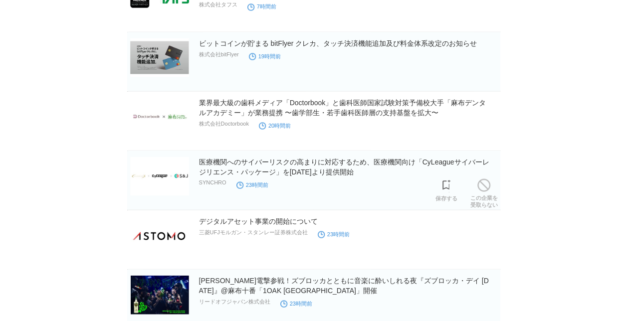
click at [478, 193] on link "この企業を 受取らない" at bounding box center [483, 192] width 27 height 32
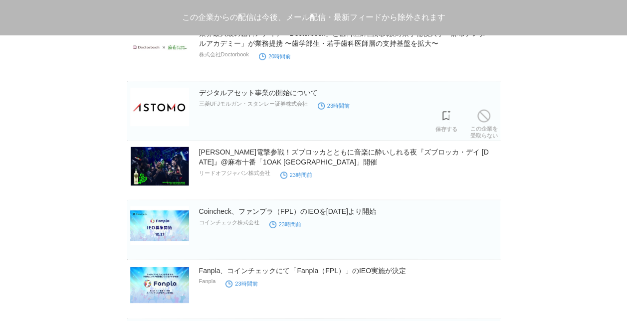
scroll to position [2864, 0]
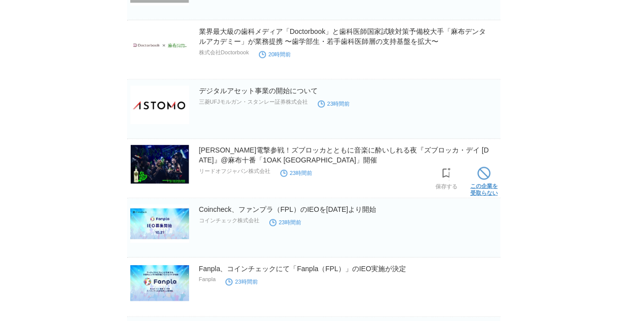
click at [490, 170] on link "この企業を 受取らない" at bounding box center [483, 180] width 27 height 32
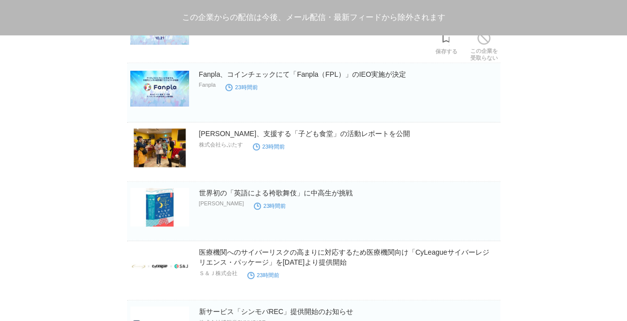
scroll to position [2999, 0]
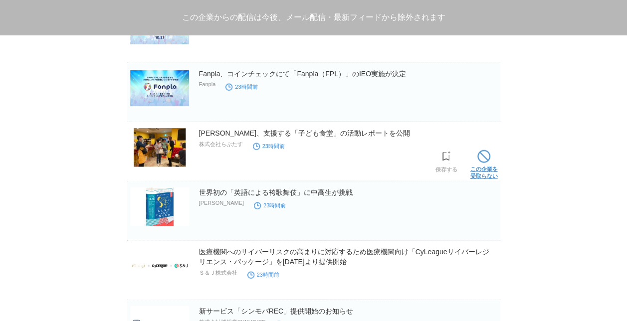
click at [488, 156] on span at bounding box center [483, 156] width 13 height 13
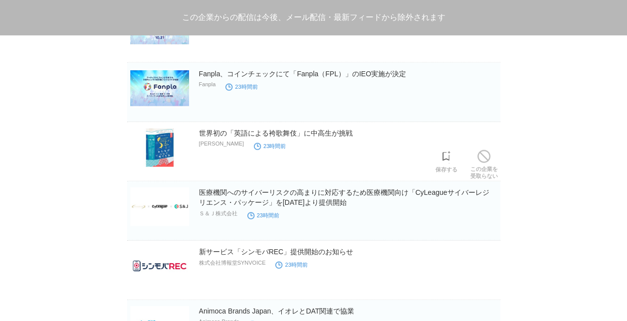
click at [488, 156] on span at bounding box center [483, 156] width 13 height 13
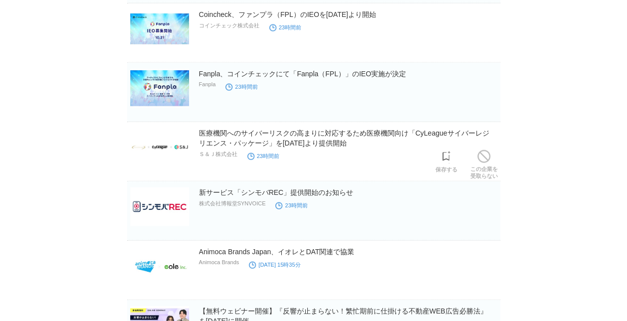
click at [488, 156] on span at bounding box center [483, 156] width 13 height 13
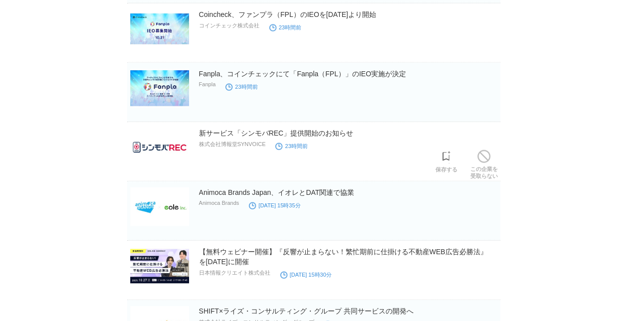
click at [488, 156] on span at bounding box center [483, 156] width 13 height 13
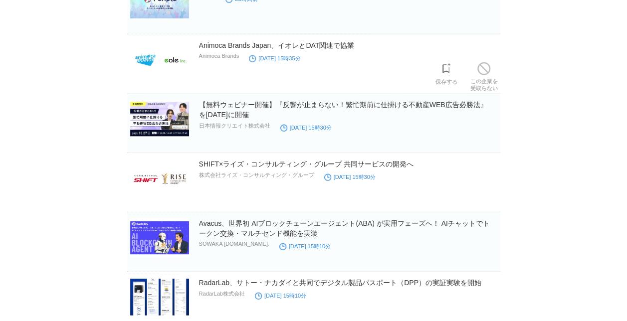
scroll to position [3086, 0]
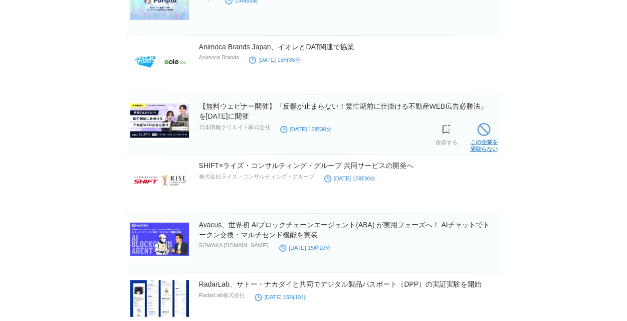
click at [481, 128] on span at bounding box center [483, 129] width 13 height 13
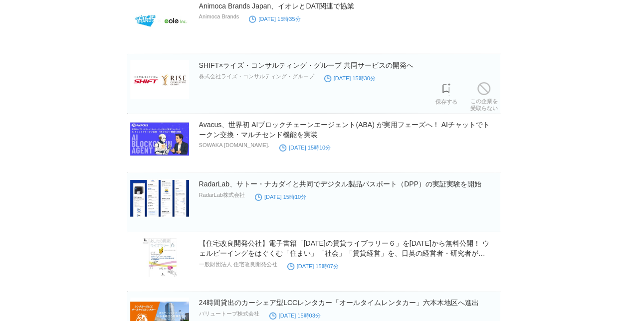
scroll to position [3126, 0]
click at [486, 95] on link "この企業を 受取らない" at bounding box center [483, 96] width 27 height 32
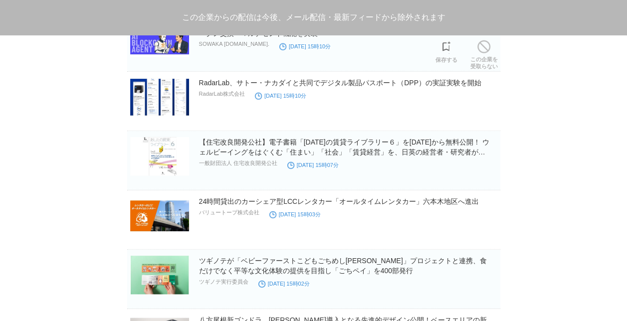
scroll to position [3167, 0]
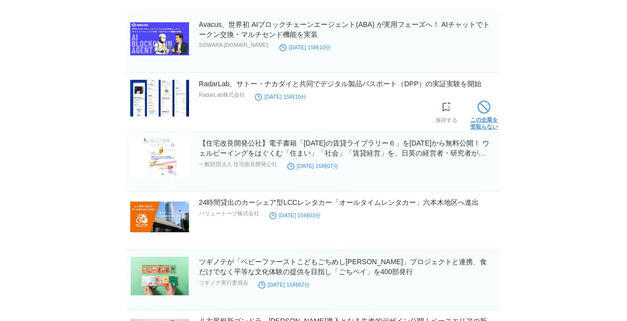
click at [484, 101] on span at bounding box center [483, 107] width 13 height 13
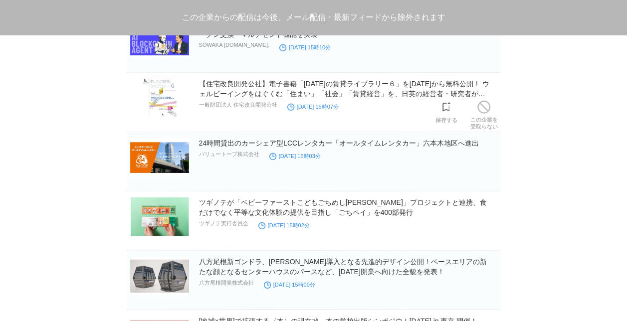
click at [484, 101] on span at bounding box center [483, 107] width 13 height 13
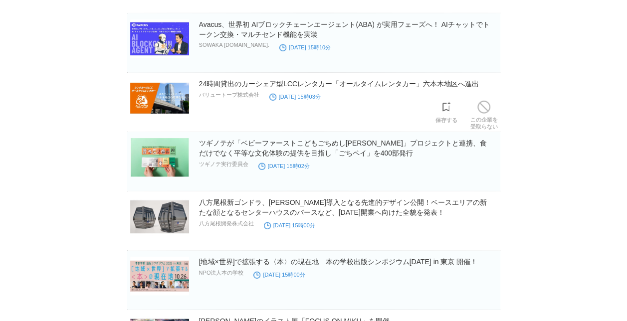
click at [484, 101] on span at bounding box center [483, 107] width 13 height 13
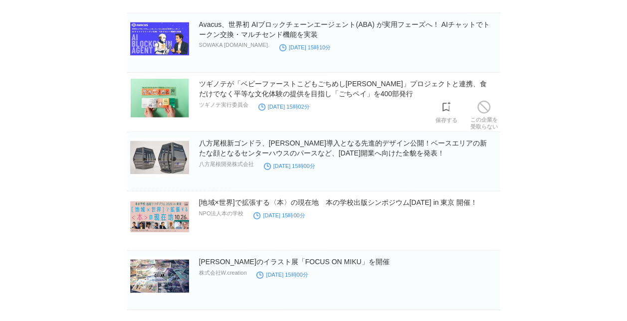
click at [484, 101] on span at bounding box center [483, 107] width 13 height 13
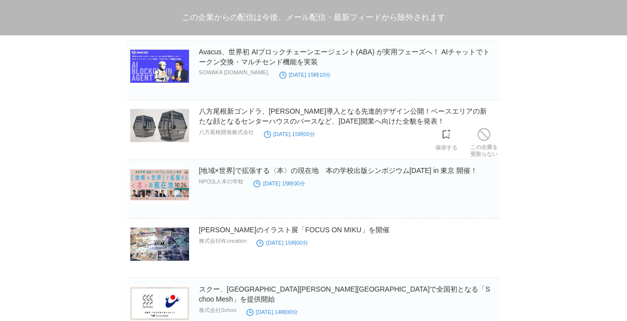
scroll to position [3156, 0]
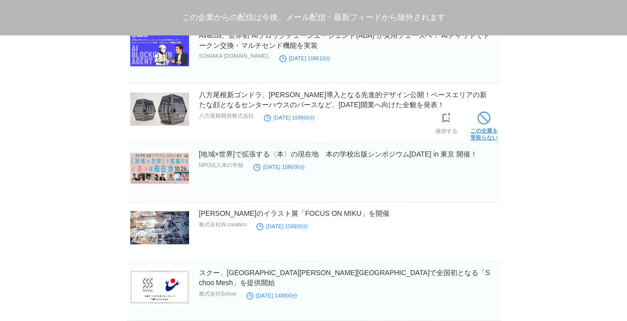
click at [485, 114] on span at bounding box center [483, 118] width 13 height 13
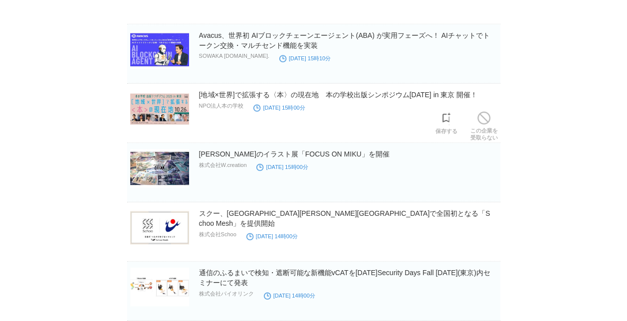
click at [485, 114] on span at bounding box center [483, 118] width 13 height 13
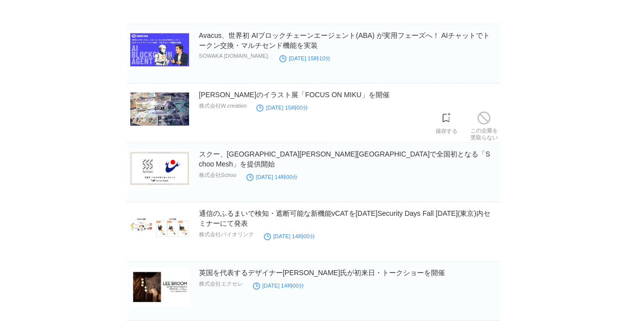
click at [485, 114] on span at bounding box center [483, 118] width 13 height 13
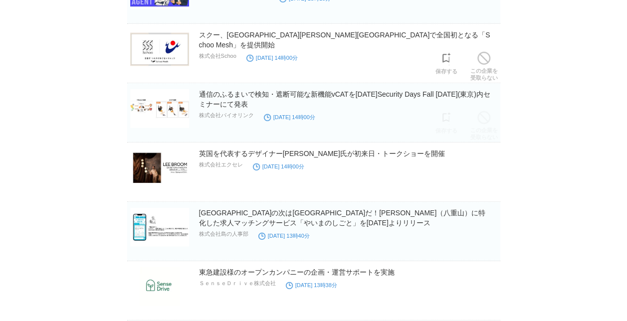
scroll to position [3216, 0]
click at [485, 114] on span at bounding box center [483, 117] width 13 height 13
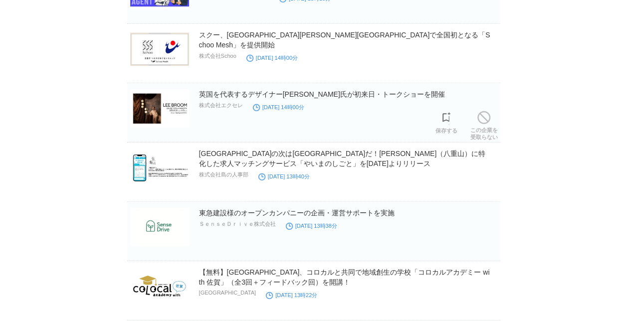
click at [485, 114] on span at bounding box center [483, 117] width 13 height 13
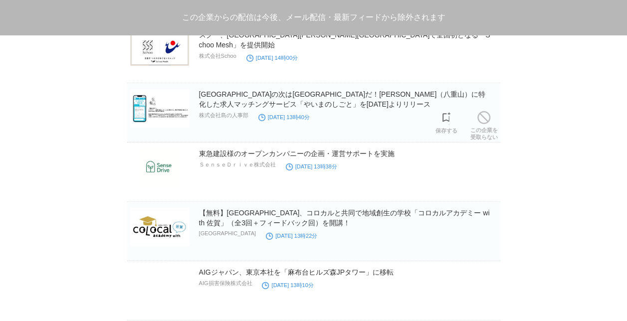
click at [485, 114] on span at bounding box center [483, 117] width 13 height 13
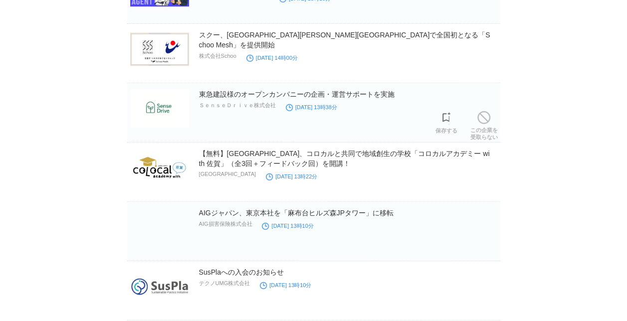
click at [485, 114] on span at bounding box center [483, 117] width 13 height 13
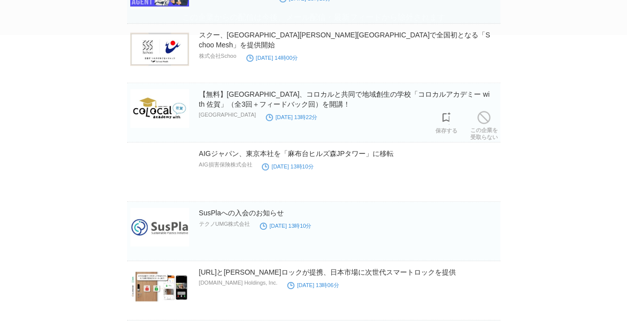
click at [485, 114] on span at bounding box center [483, 117] width 13 height 13
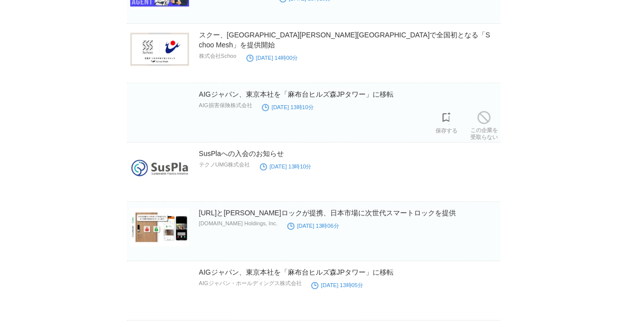
click at [485, 114] on span at bounding box center [483, 117] width 13 height 13
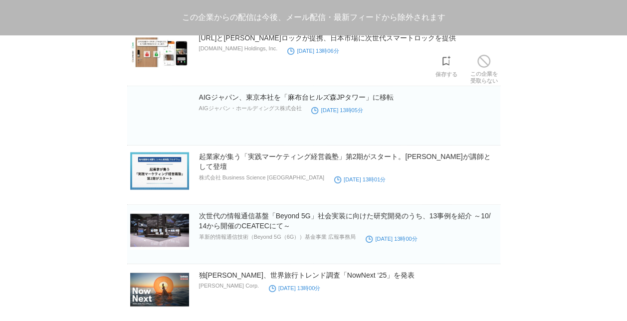
scroll to position [3332, 0]
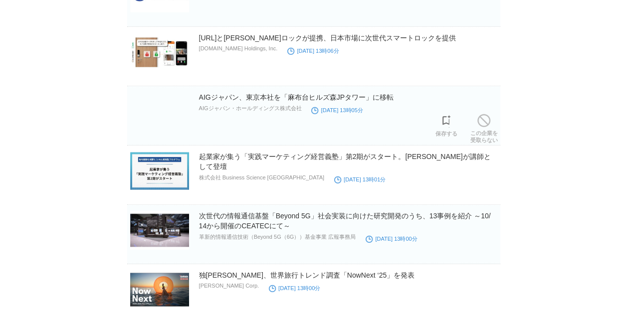
click at [485, 114] on span at bounding box center [483, 120] width 13 height 13
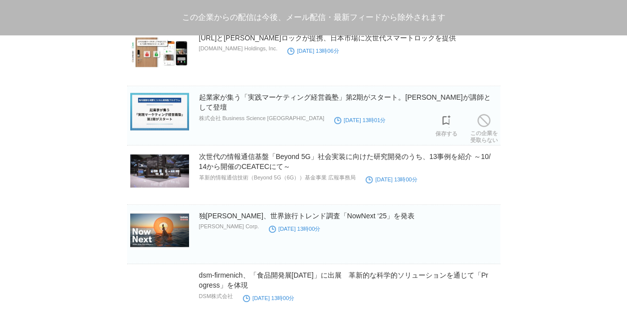
click at [485, 114] on span at bounding box center [483, 120] width 13 height 13
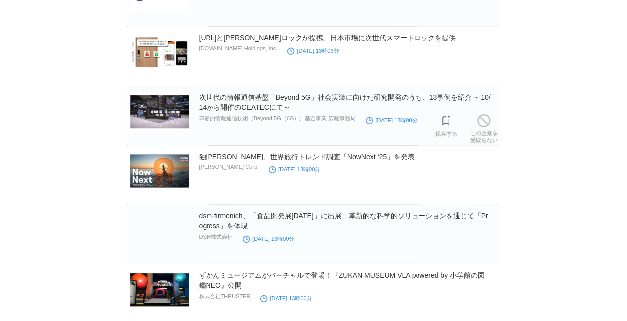
click at [485, 114] on span at bounding box center [483, 120] width 13 height 13
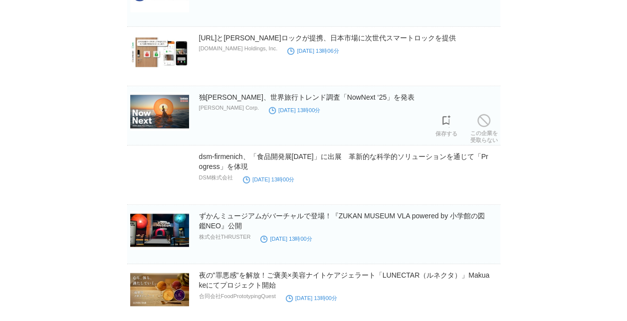
click at [485, 114] on span at bounding box center [483, 120] width 13 height 13
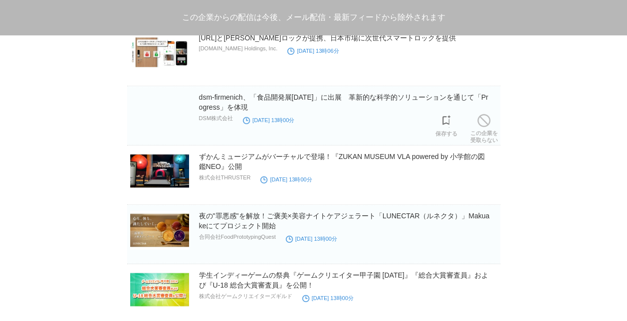
click at [485, 114] on span at bounding box center [483, 120] width 13 height 13
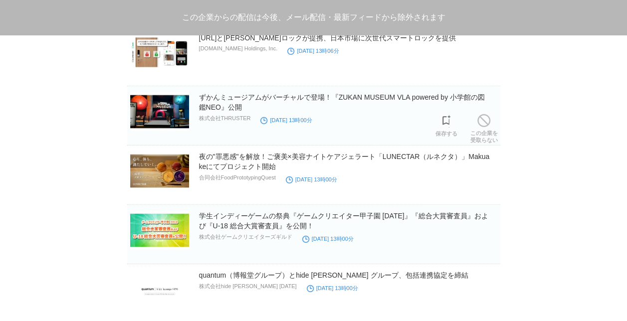
click at [485, 114] on span at bounding box center [483, 120] width 13 height 13
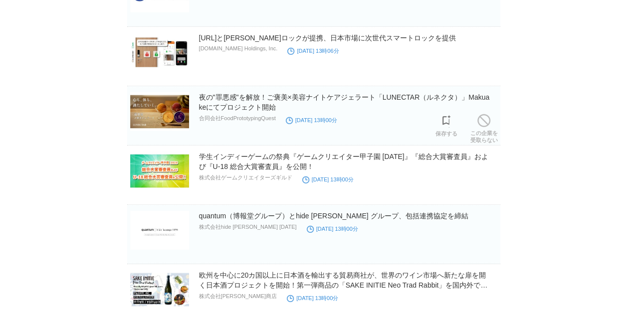
click at [485, 114] on span at bounding box center [483, 120] width 13 height 13
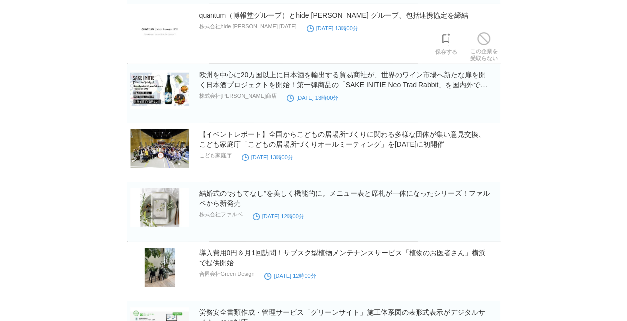
scroll to position [3472, 0]
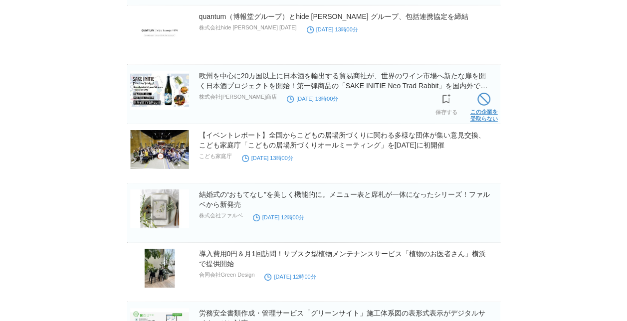
click at [487, 109] on link "この企業を 受取らない" at bounding box center [483, 106] width 27 height 32
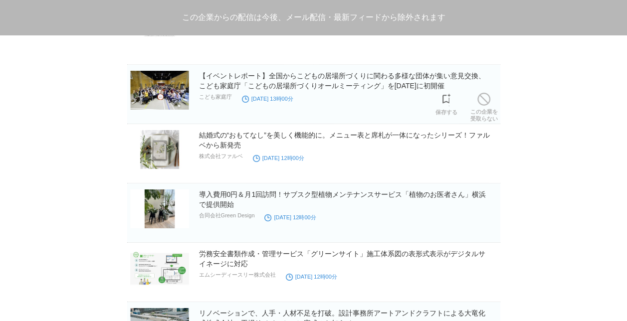
click at [487, 109] on link "この企業を 受取らない" at bounding box center [483, 106] width 27 height 32
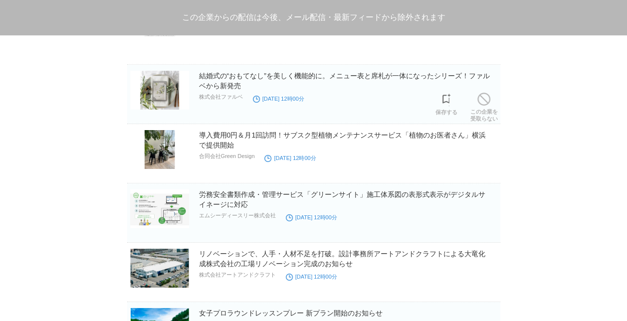
click at [487, 109] on link "この企業を 受取らない" at bounding box center [483, 106] width 27 height 32
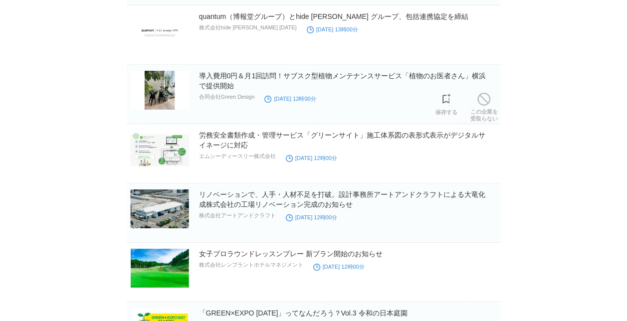
click at [487, 109] on link "この企業を 受取らない" at bounding box center [483, 106] width 27 height 32
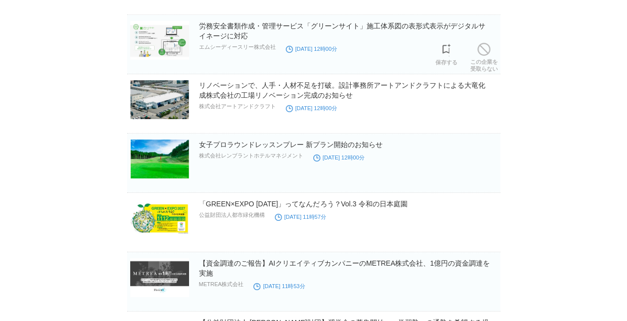
scroll to position [3521, 0]
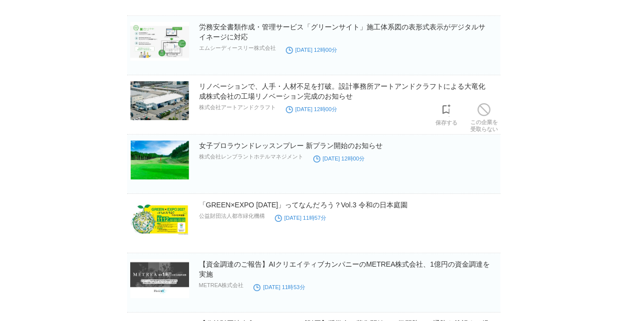
click at [487, 109] on link "この企業を 受取らない" at bounding box center [483, 117] width 27 height 32
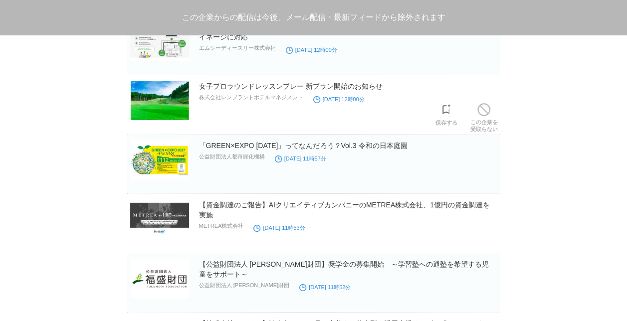
click at [487, 109] on link "この企業を 受取らない" at bounding box center [483, 117] width 27 height 32
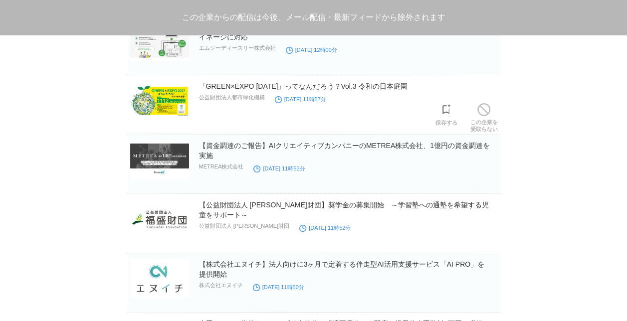
click at [487, 109] on link "この企業を 受取らない" at bounding box center [483, 117] width 27 height 32
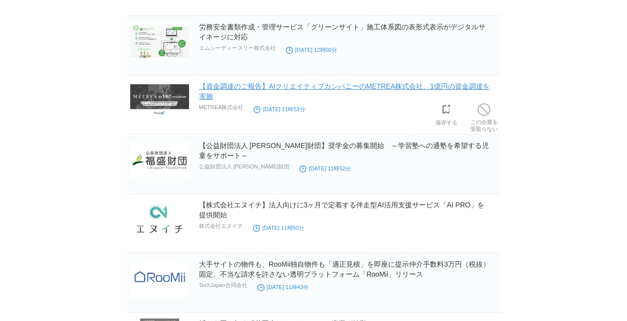
click at [448, 82] on link "【資金調達のご報告】AIクリエイティブカンパニーのMETREA株式会社、1億円の資金調達を実施" at bounding box center [344, 91] width 291 height 18
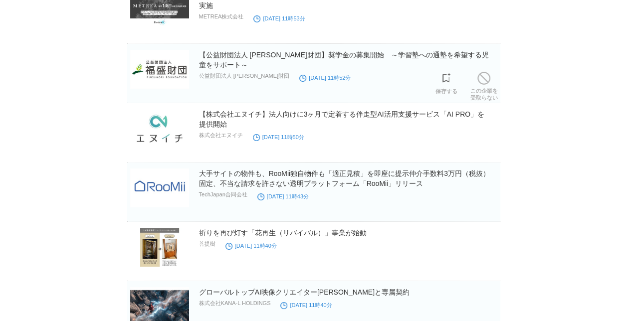
scroll to position [3623, 0]
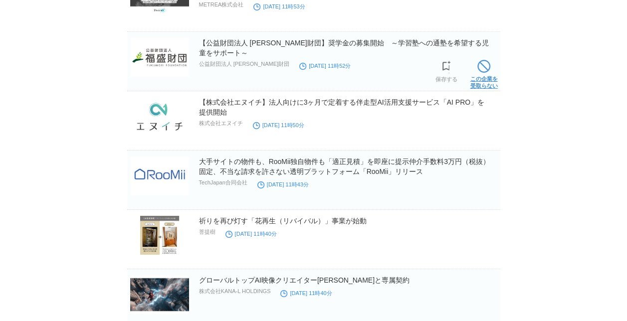
click at [484, 64] on span at bounding box center [483, 66] width 13 height 13
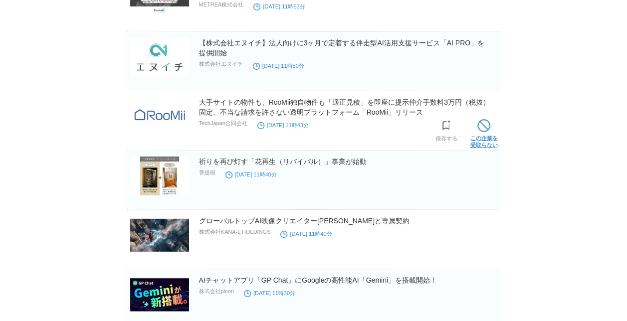
click at [483, 128] on link "この企業を 受取らない" at bounding box center [483, 133] width 27 height 32
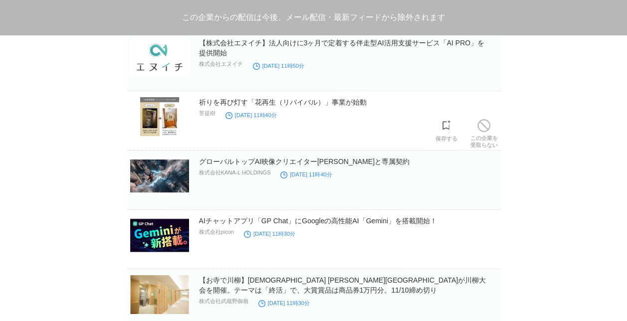
click at [483, 128] on link "この企業を 受取らない" at bounding box center [483, 133] width 27 height 32
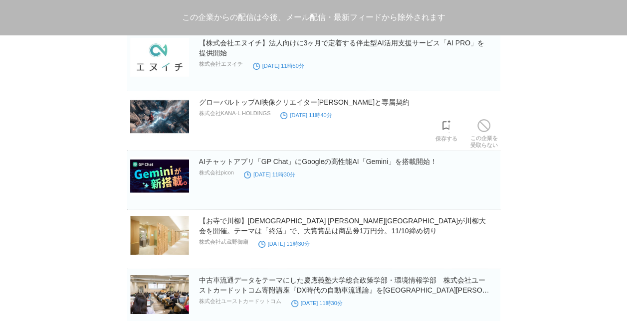
click at [483, 128] on link "この企業を 受取らない" at bounding box center [483, 133] width 27 height 32
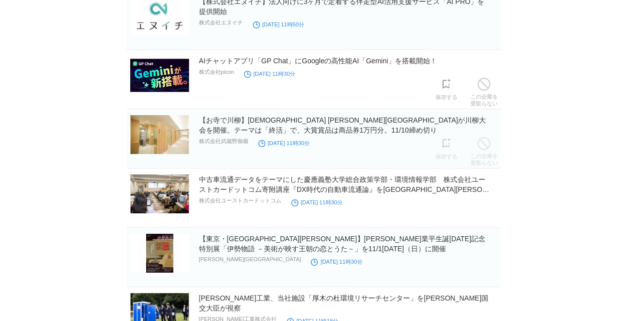
scroll to position [3665, 0]
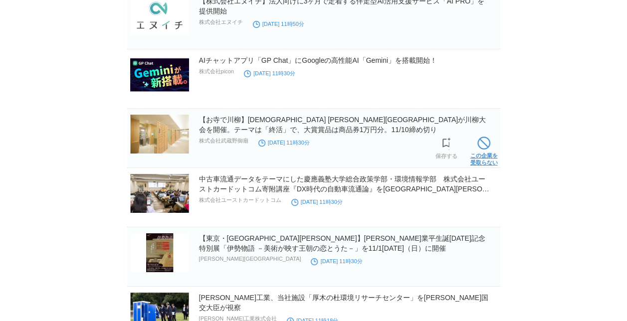
click at [486, 144] on link "この企業を 受取らない" at bounding box center [483, 150] width 27 height 32
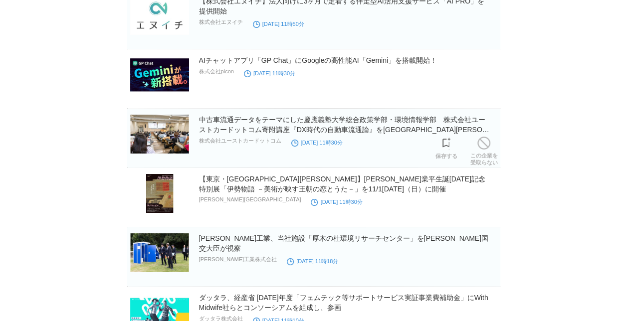
click at [486, 144] on link "この企業を 受取らない" at bounding box center [483, 150] width 27 height 32
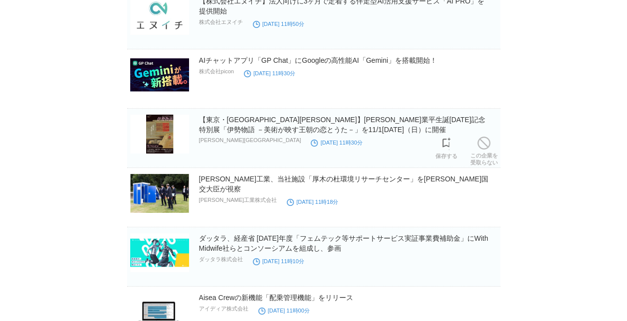
click at [486, 144] on link "この企業を 受取らない" at bounding box center [483, 150] width 27 height 32
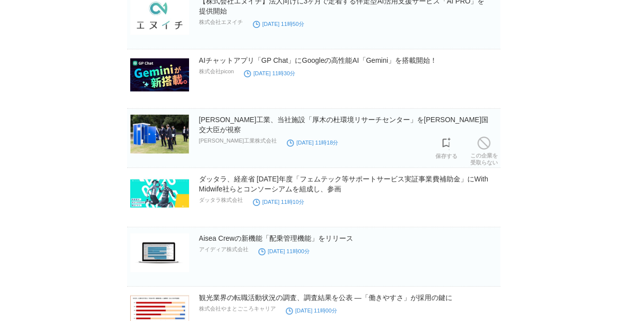
click at [486, 144] on link "この企業を 受取らない" at bounding box center [483, 150] width 27 height 32
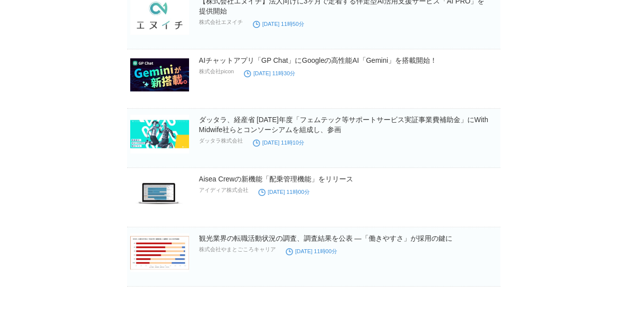
click at [482, 204] on link "この企業を 受取らない" at bounding box center [483, 209] width 27 height 32
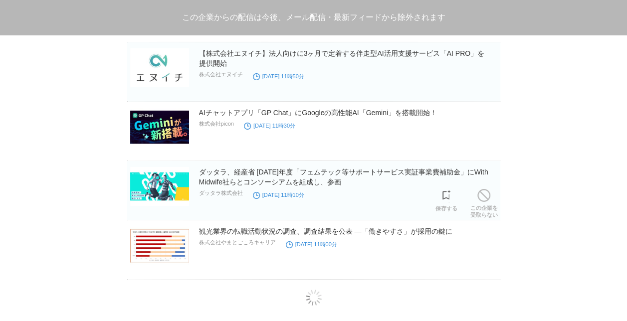
click at [482, 204] on link "この企業を 受取らない" at bounding box center [483, 202] width 27 height 32
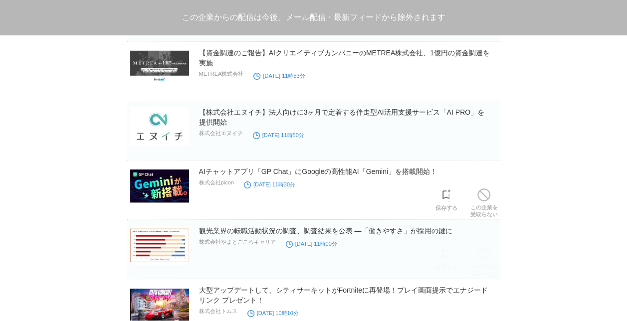
scroll to position [3560, 0]
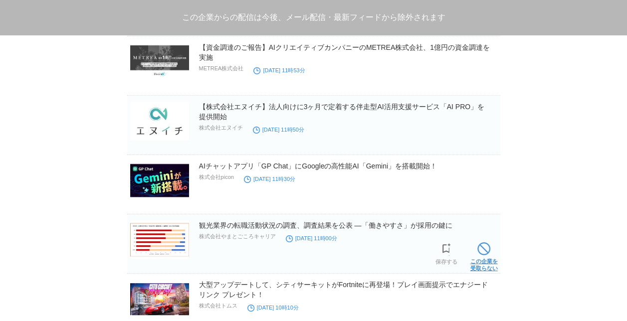
click at [483, 247] on span at bounding box center [483, 248] width 13 height 13
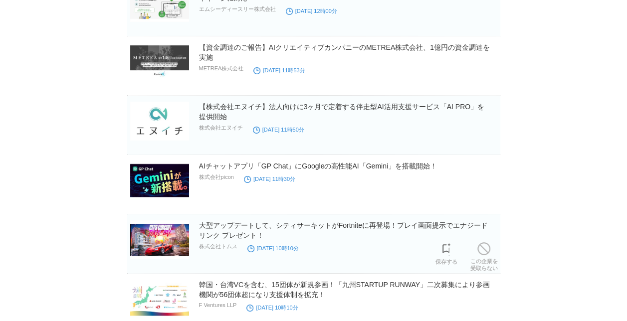
click at [483, 247] on span at bounding box center [483, 248] width 13 height 13
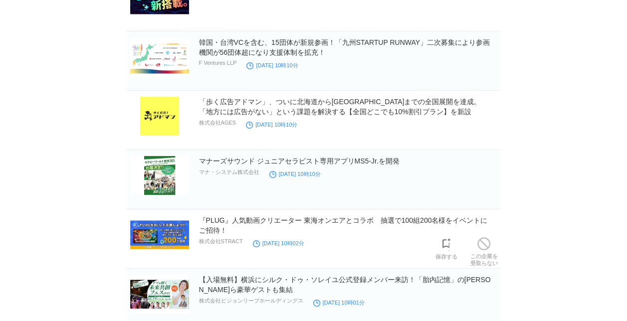
scroll to position [3742, 0]
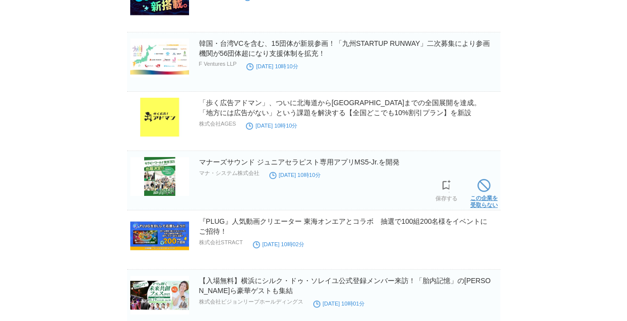
click at [485, 185] on link "この企業を 受取らない" at bounding box center [483, 192] width 27 height 32
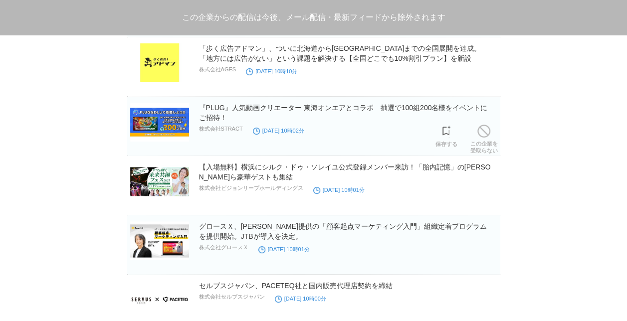
scroll to position [3794, 0]
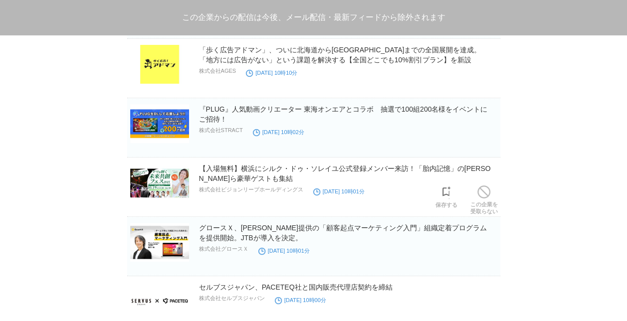
click at [485, 185] on span at bounding box center [483, 191] width 13 height 13
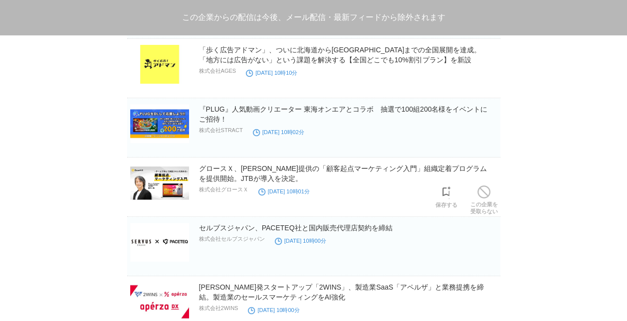
click at [485, 185] on span at bounding box center [483, 191] width 13 height 13
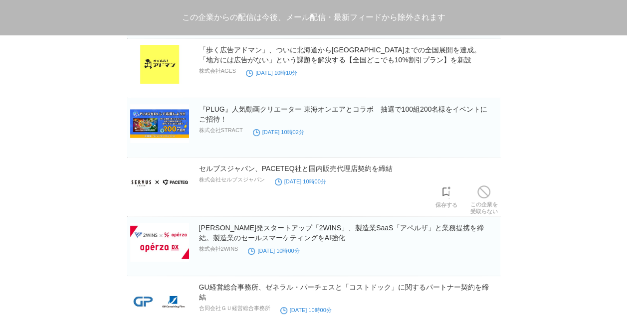
click at [485, 185] on span at bounding box center [483, 191] width 13 height 13
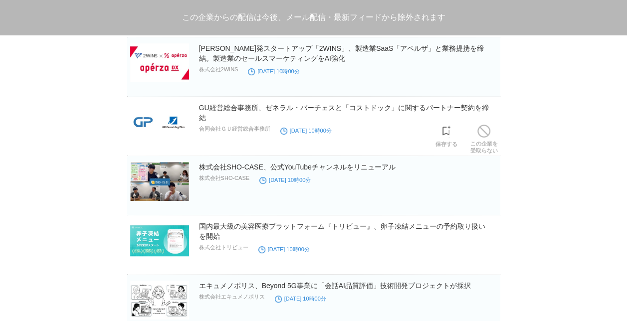
scroll to position [3857, 0]
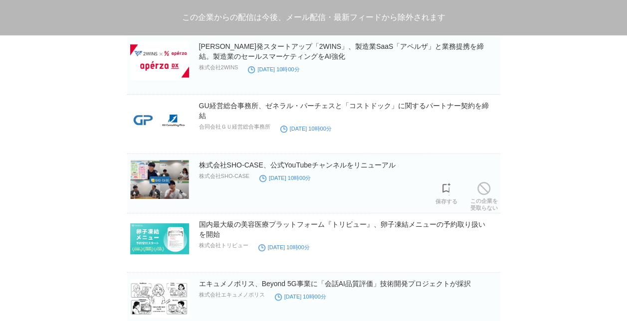
click at [485, 185] on span at bounding box center [483, 188] width 13 height 13
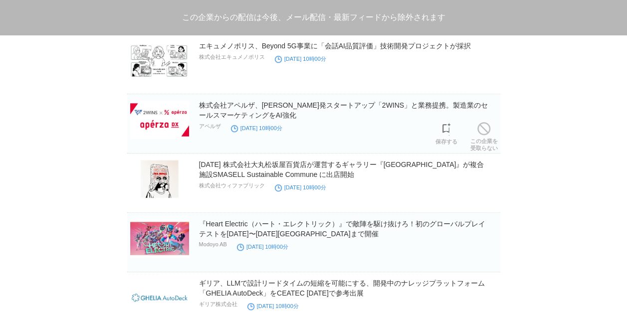
scroll to position [4035, 0]
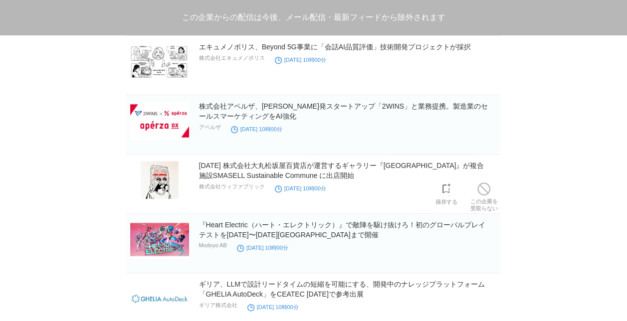
click at [485, 185] on span at bounding box center [483, 188] width 13 height 13
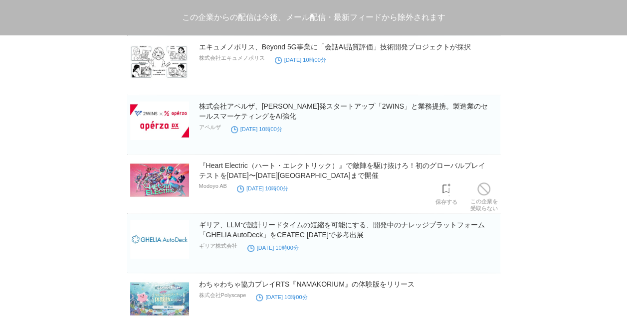
click at [485, 185] on span at bounding box center [483, 188] width 13 height 13
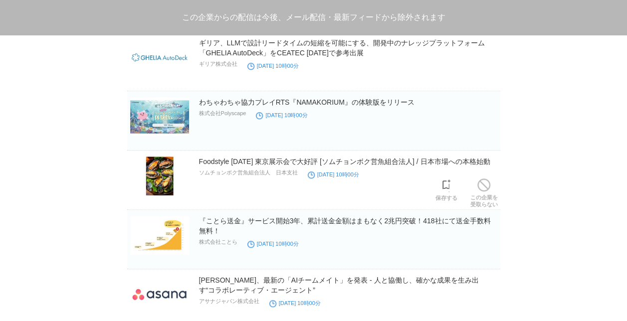
scroll to position [4156, 0]
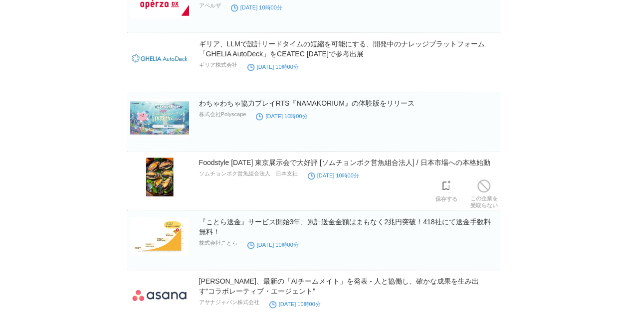
click at [485, 185] on link "この企業を 受取らない" at bounding box center [483, 193] width 27 height 32
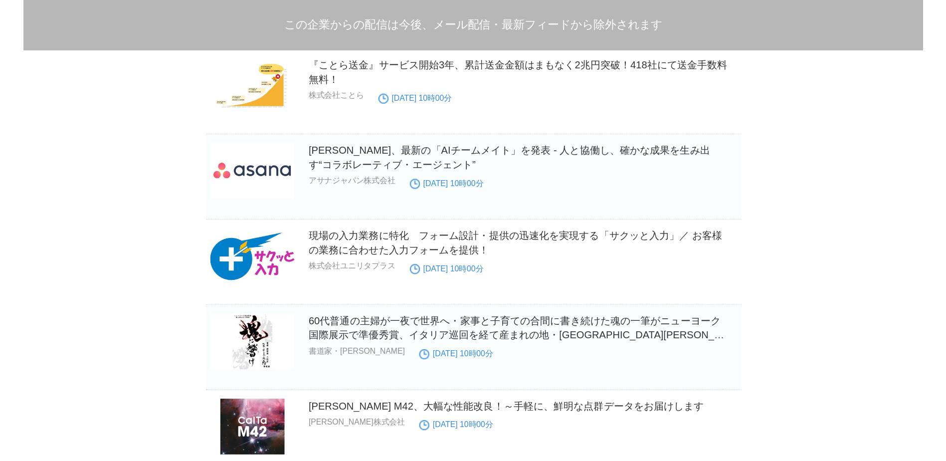
scroll to position [4273, 0]
